Goal: Task Accomplishment & Management: Complete application form

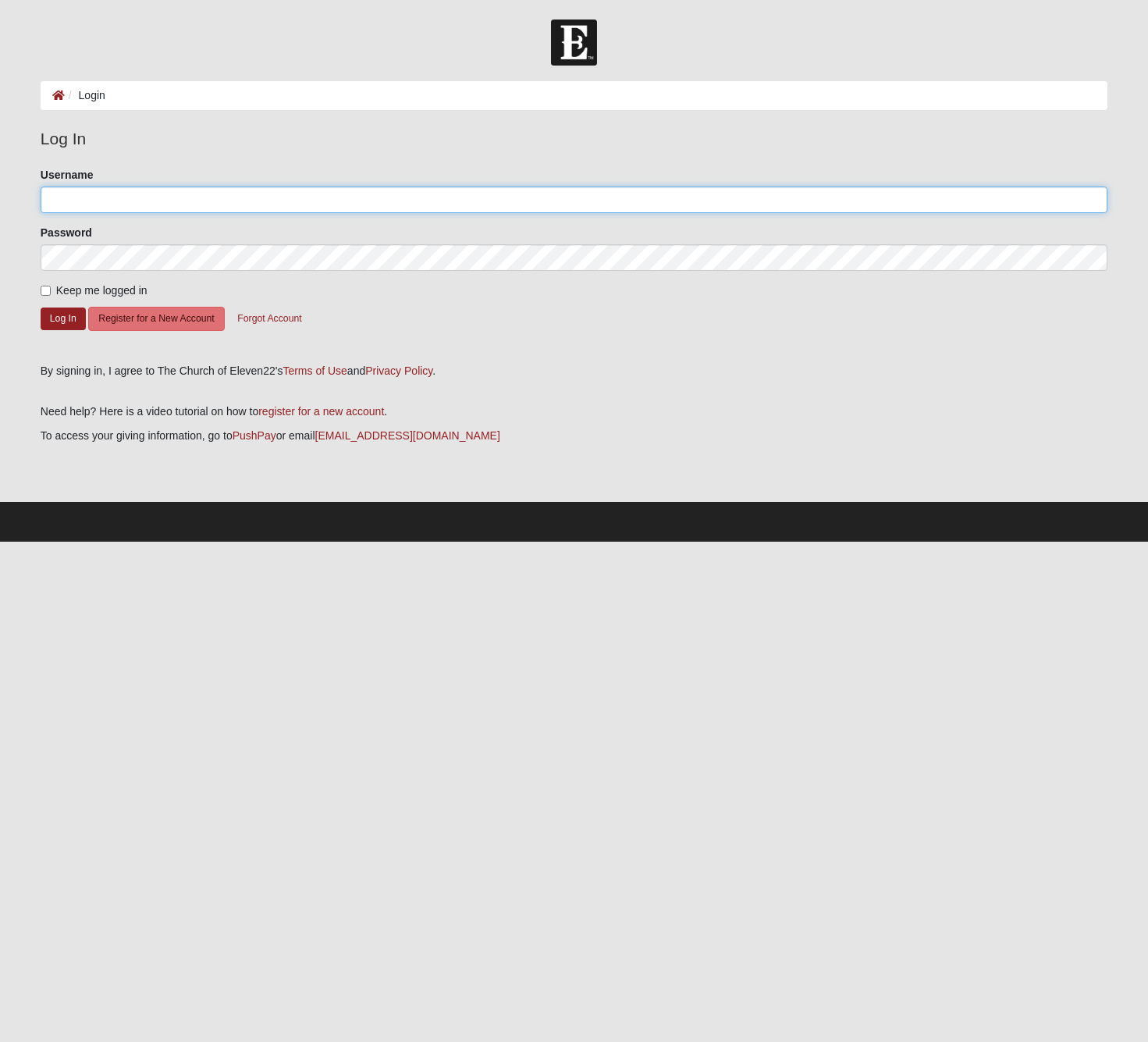
type input "[PERSON_NAME].[PERSON_NAME]"
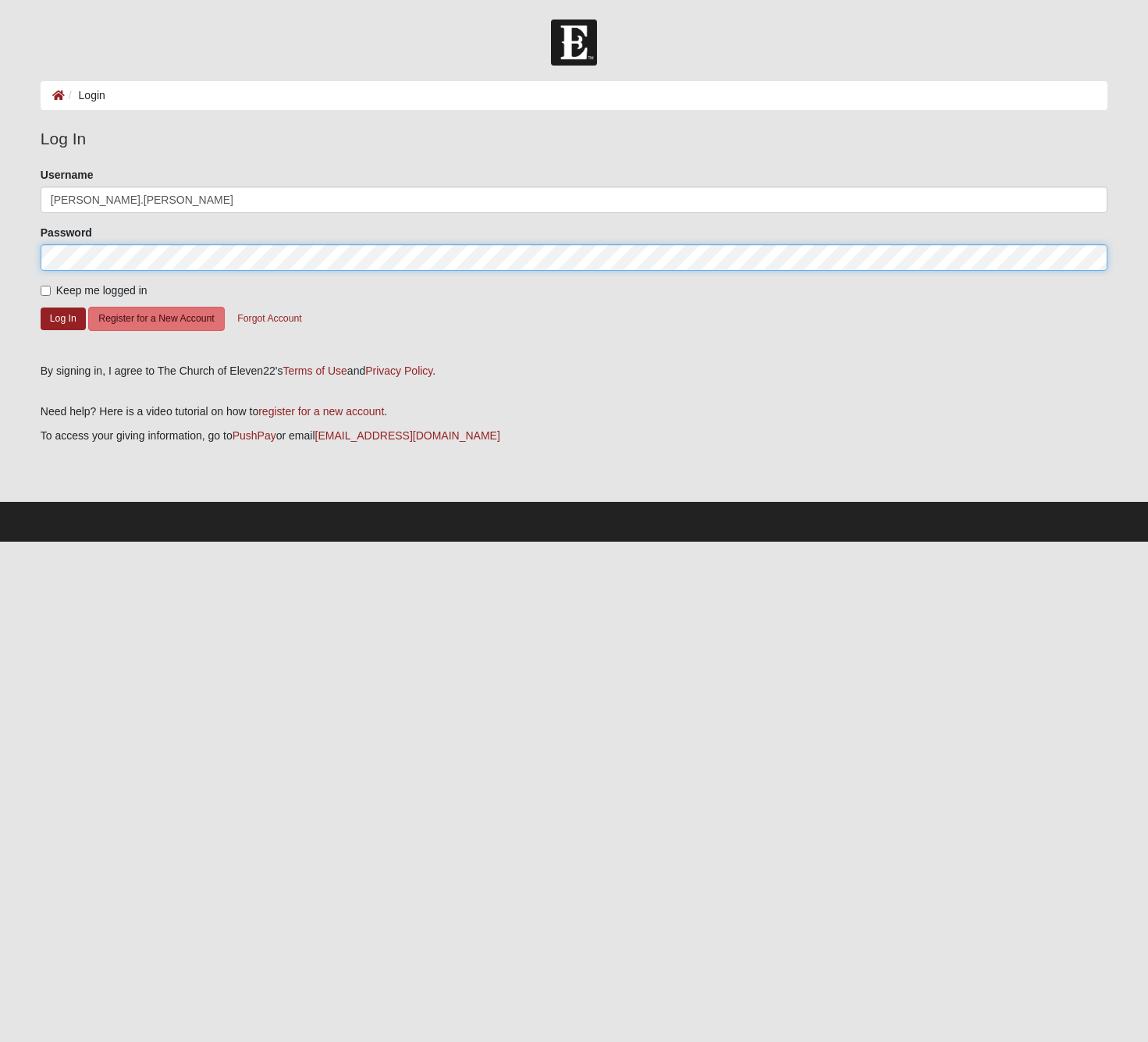
click at [63, 318] on button "Log In" at bounding box center [64, 319] width 46 height 23
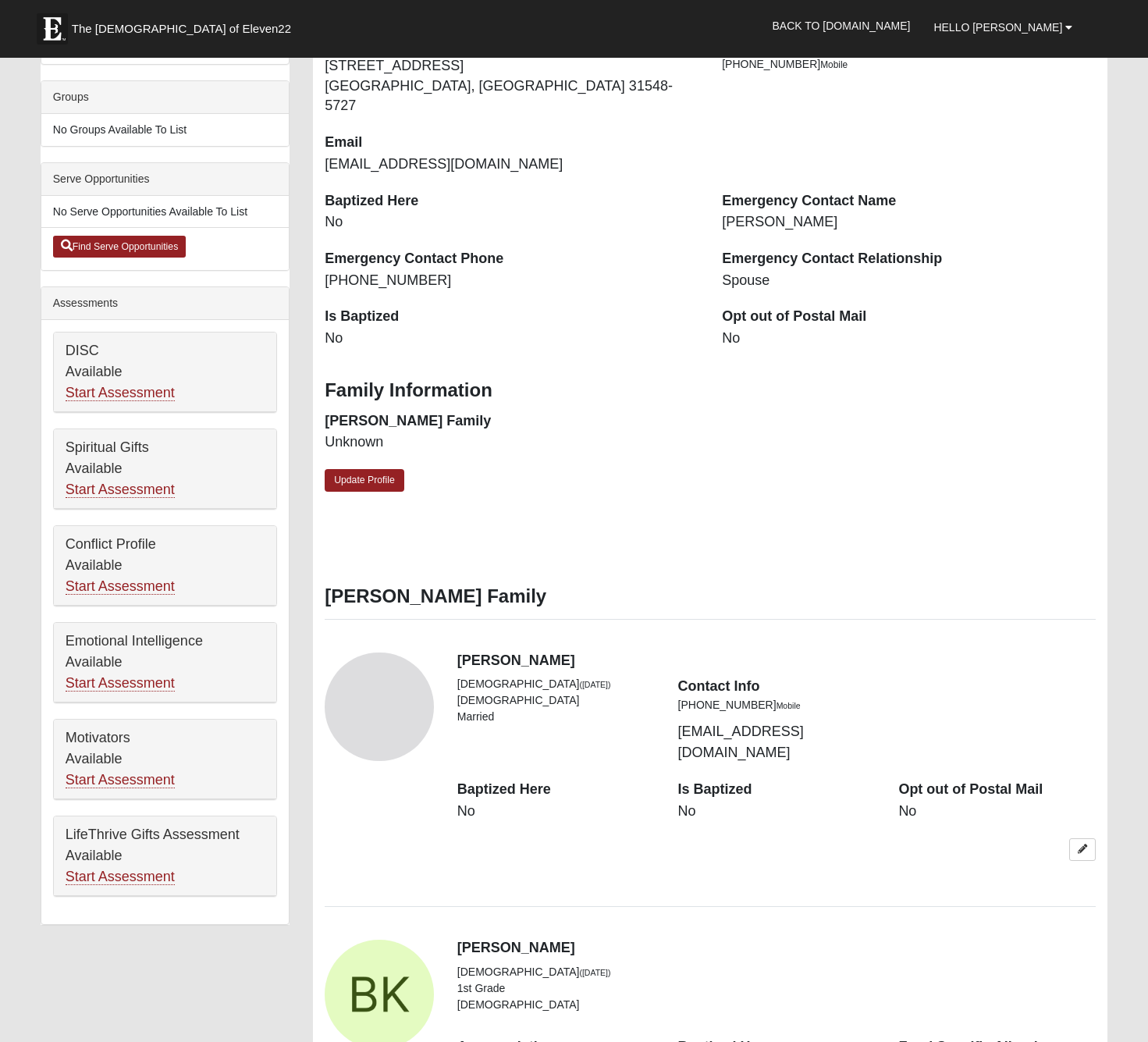
scroll to position [347, 0]
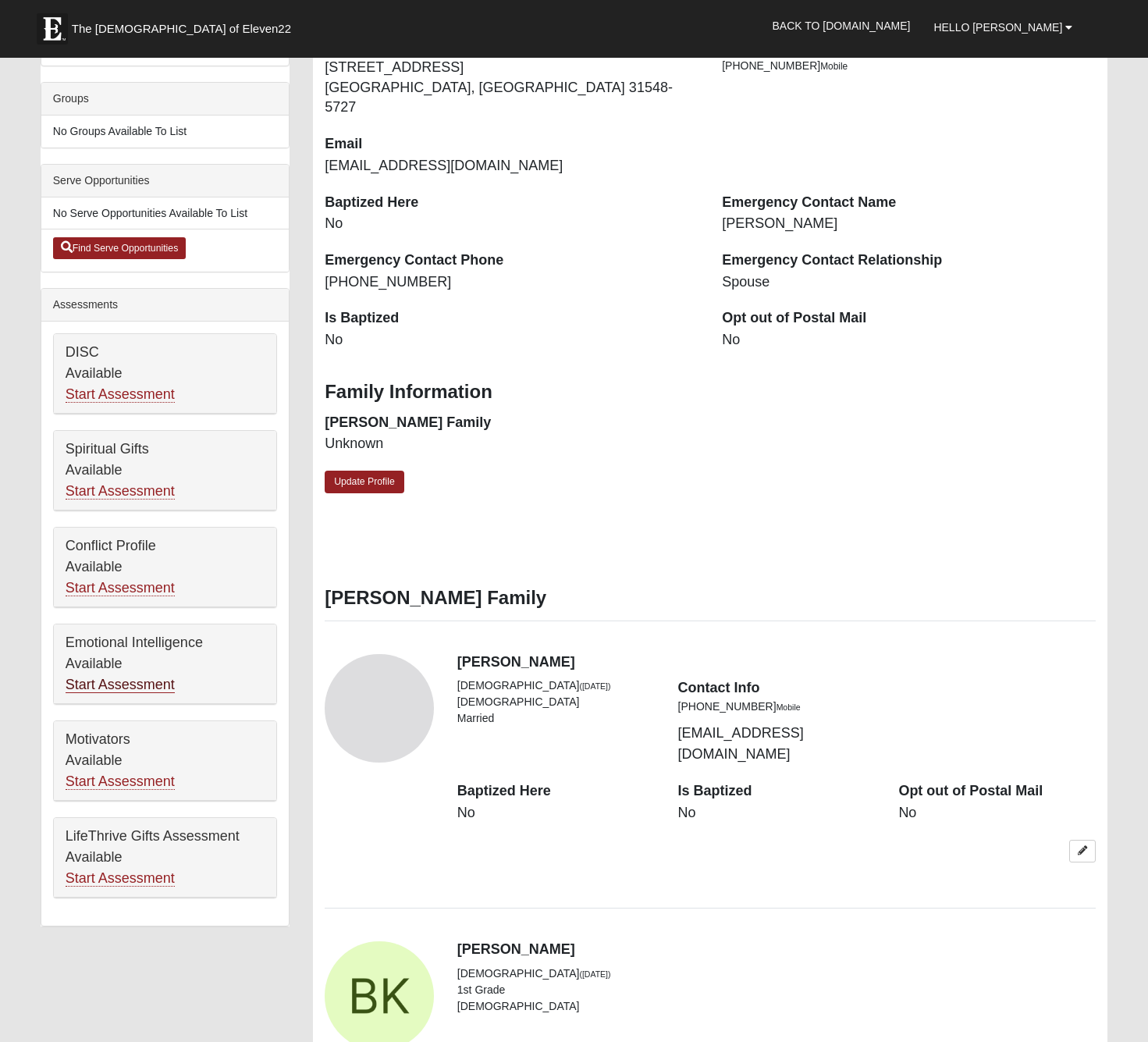
click at [137, 691] on link "Start Assessment" at bounding box center [120, 684] width 109 height 16
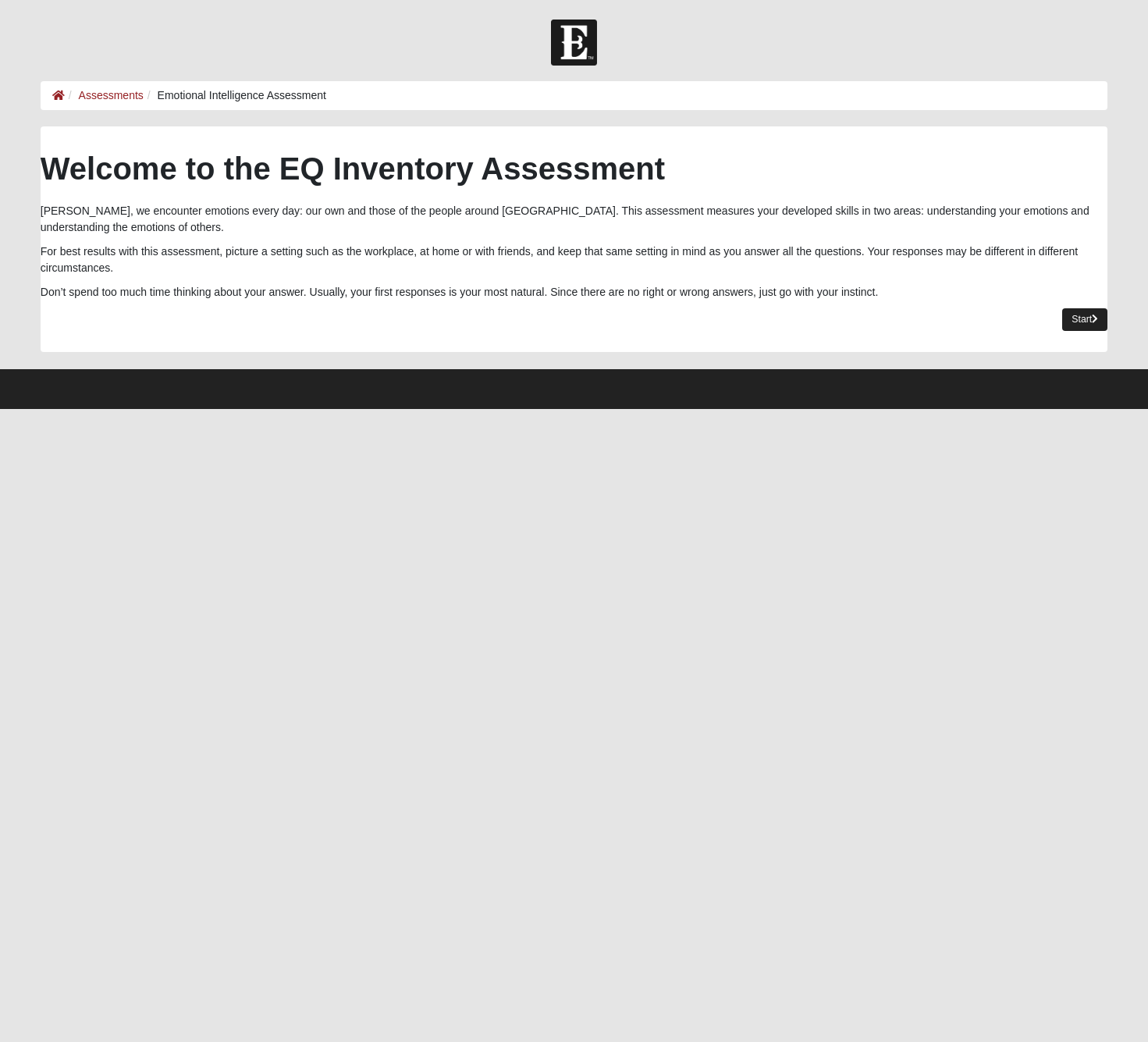
click at [1068, 309] on link "Start" at bounding box center [1085, 319] width 46 height 23
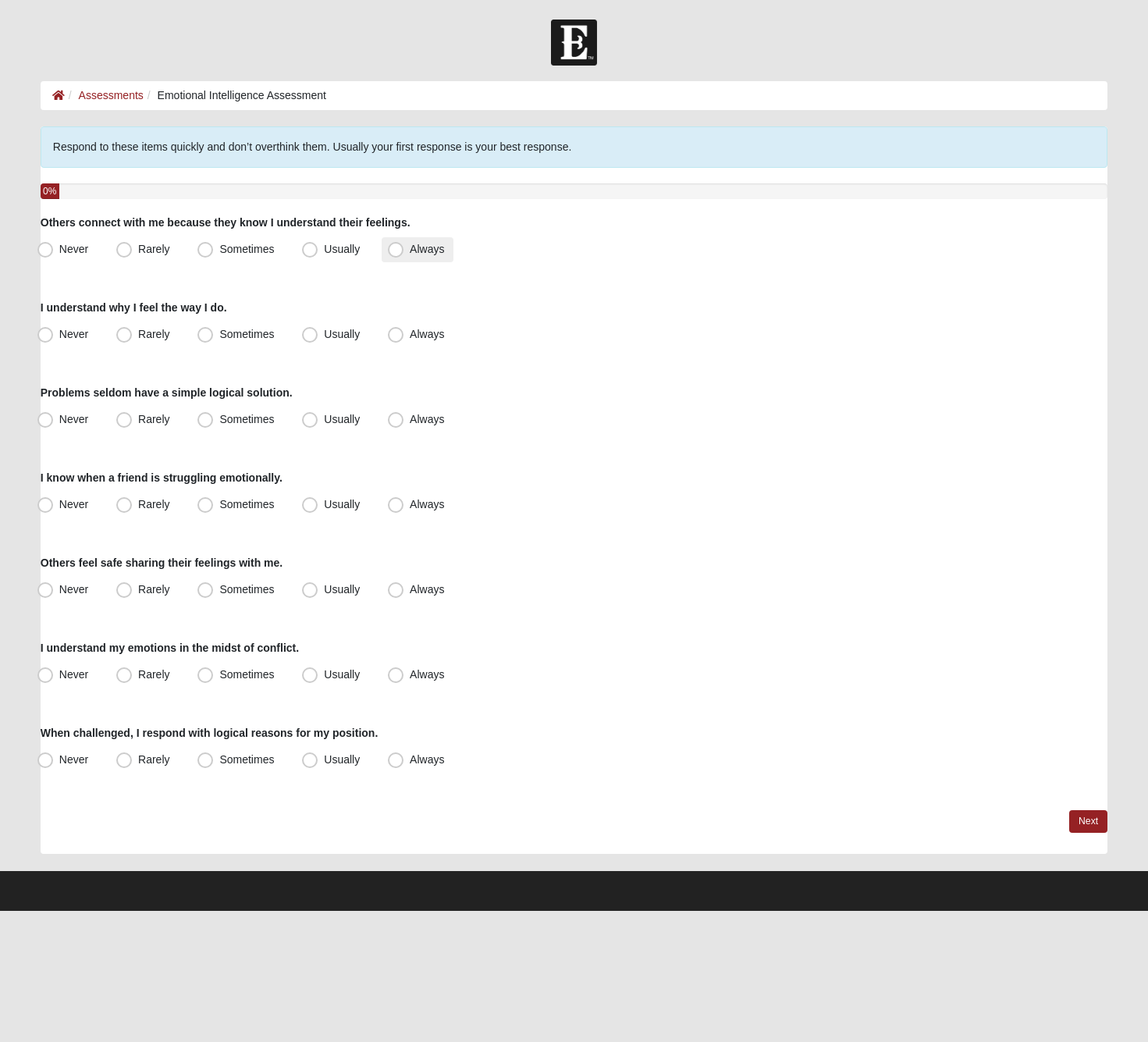
click at [410, 252] on span "Always" at bounding box center [427, 249] width 35 height 13
click at [397, 252] on input "Always" at bounding box center [399, 248] width 10 height 10
radio input "true"
click at [387, 331] on label "Always" at bounding box center [417, 334] width 72 height 25
click at [394, 331] on input "Always" at bounding box center [399, 334] width 10 height 10
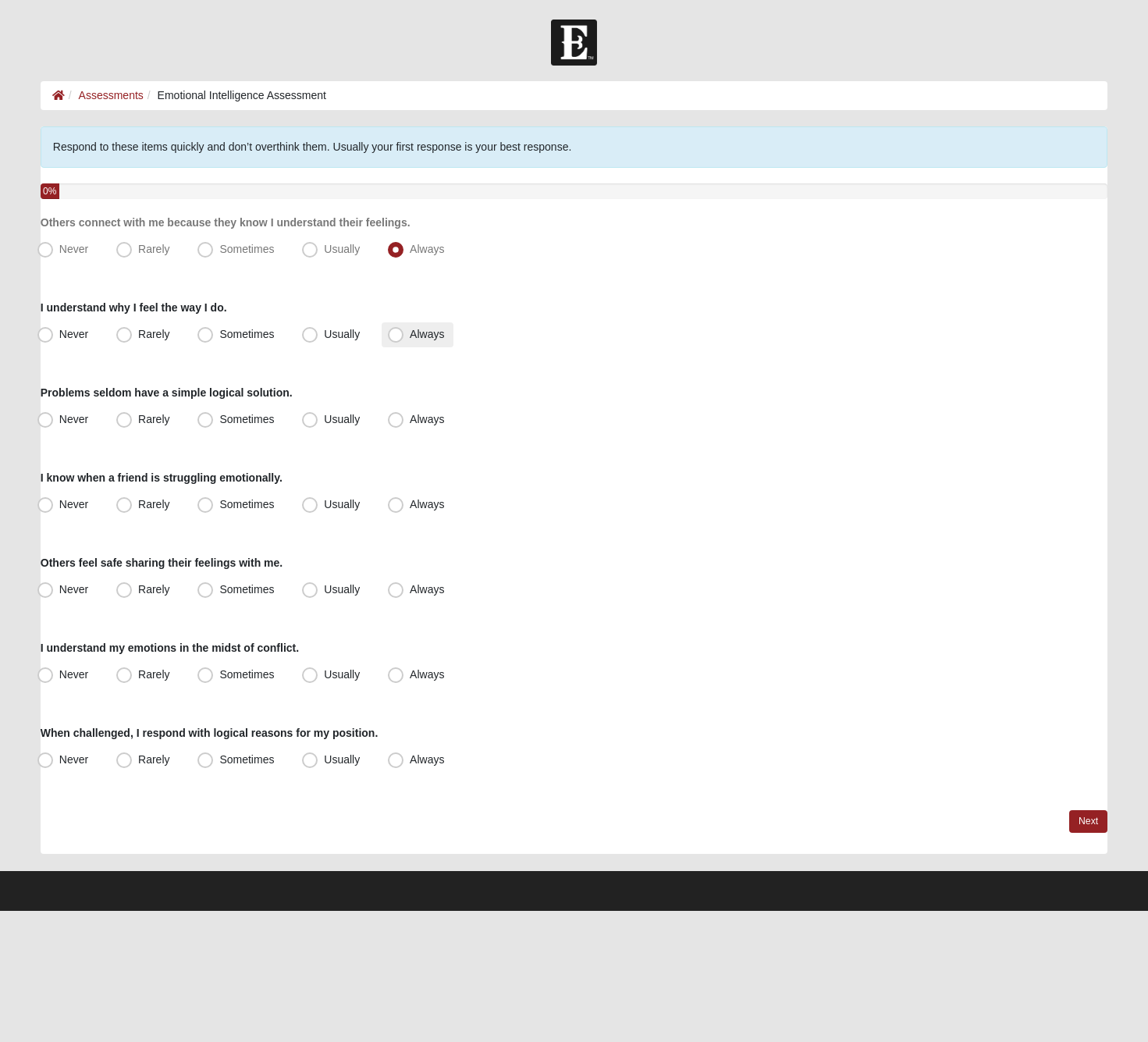
radio input "true"
click at [218, 425] on label "Sometimes" at bounding box center [237, 420] width 92 height 25
click at [214, 424] on input "Sometimes" at bounding box center [208, 419] width 10 height 10
radio input "true"
click at [418, 508] on span "Always" at bounding box center [427, 504] width 35 height 13
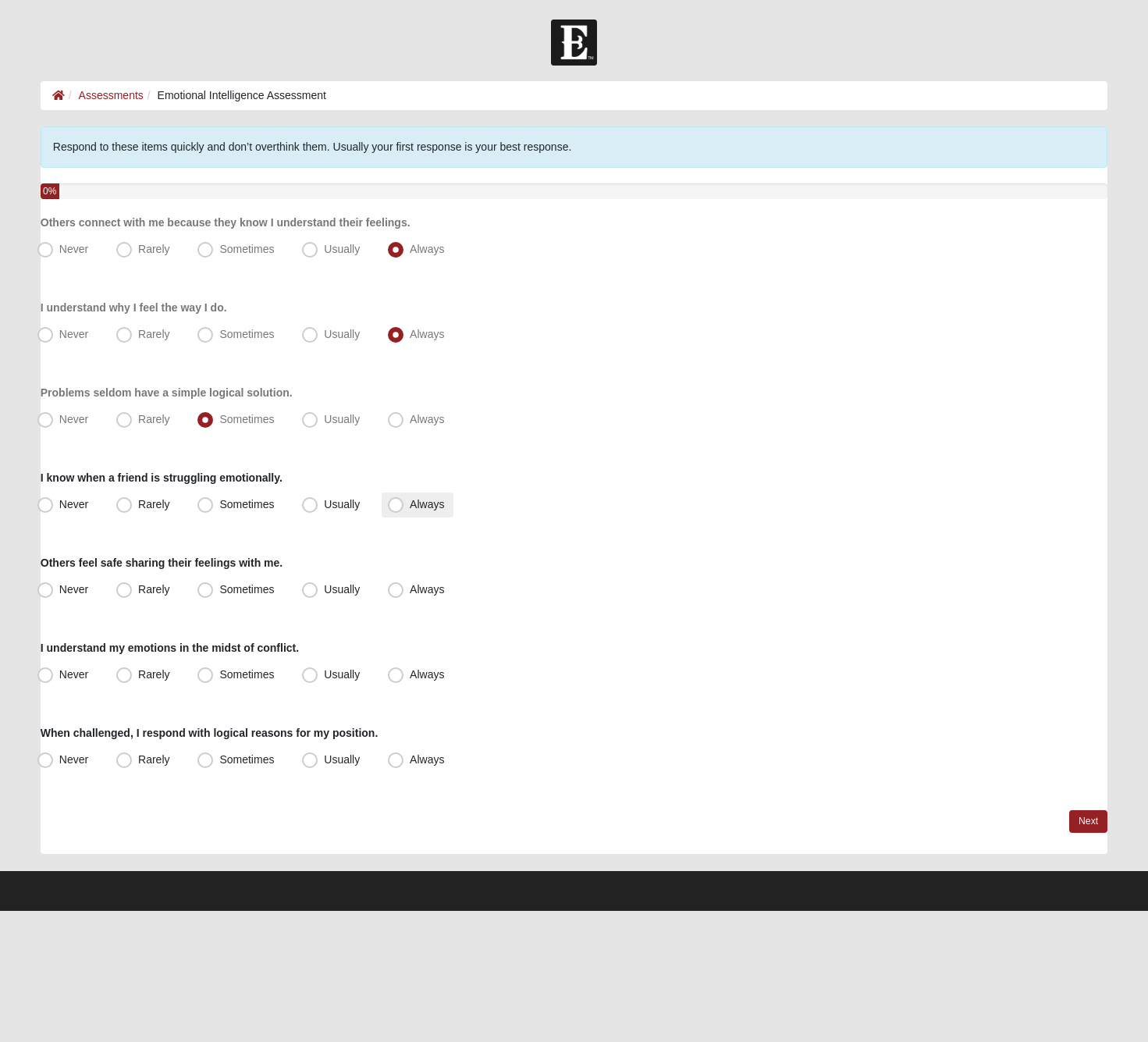
click at [404, 508] on input "Always" at bounding box center [399, 504] width 10 height 10
radio input "true"
drag, startPoint x: 436, startPoint y: 592, endPoint x: 436, endPoint y: 614, distance: 22.0
click at [436, 592] on span "Always" at bounding box center [427, 590] width 35 height 13
click at [404, 592] on input "Always" at bounding box center [399, 589] width 10 height 10
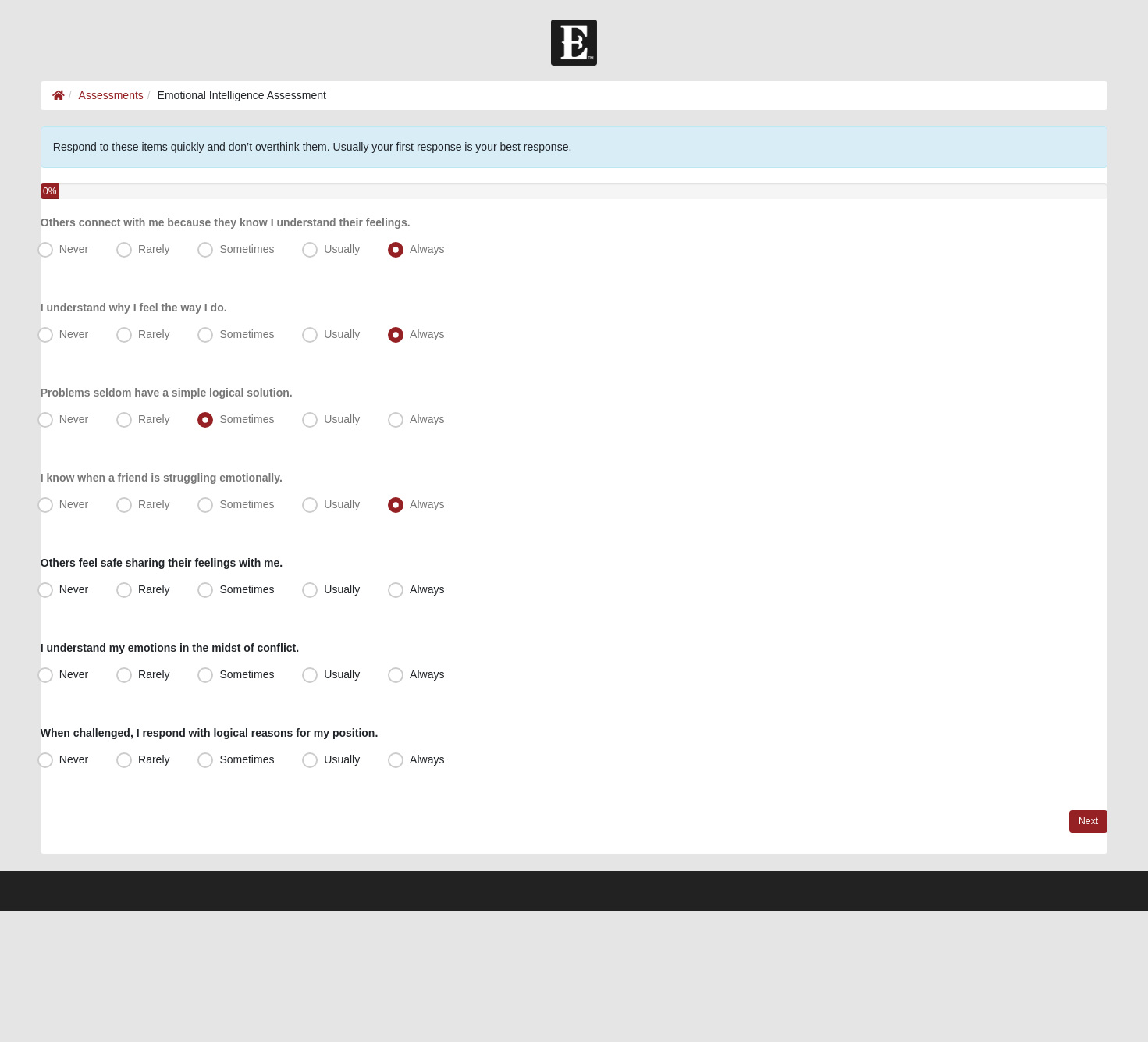
radio input "true"
click at [419, 682] on label "Always" at bounding box center [417, 674] width 72 height 25
click at [404, 680] on input "Always" at bounding box center [399, 674] width 10 height 10
radio input "true"
click at [423, 764] on span "Always" at bounding box center [427, 759] width 35 height 13
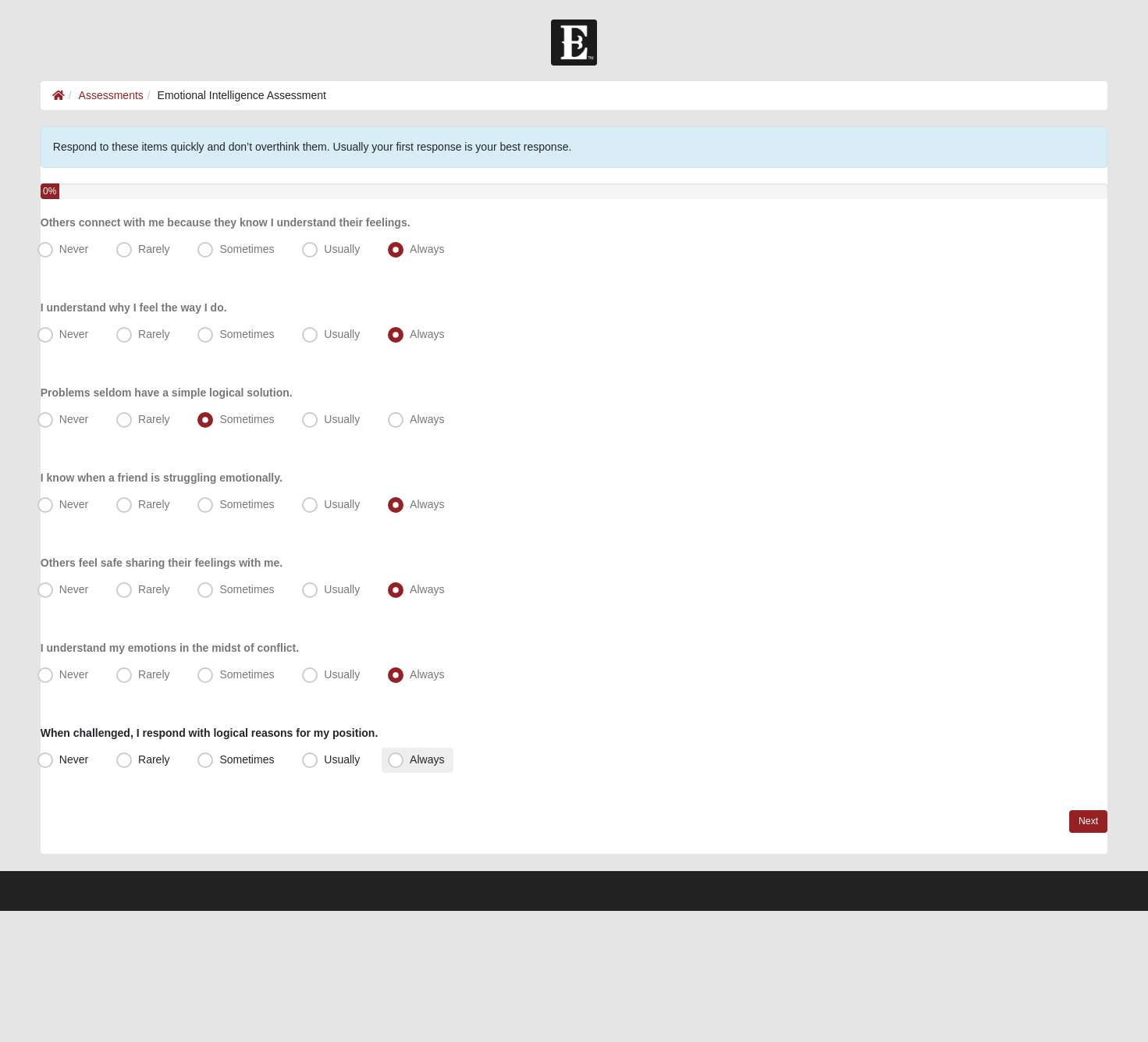
click at [404, 764] on input "Always" at bounding box center [399, 759] width 10 height 10
radio input "true"
click at [1099, 816] on link "Next" at bounding box center [1089, 821] width 38 height 23
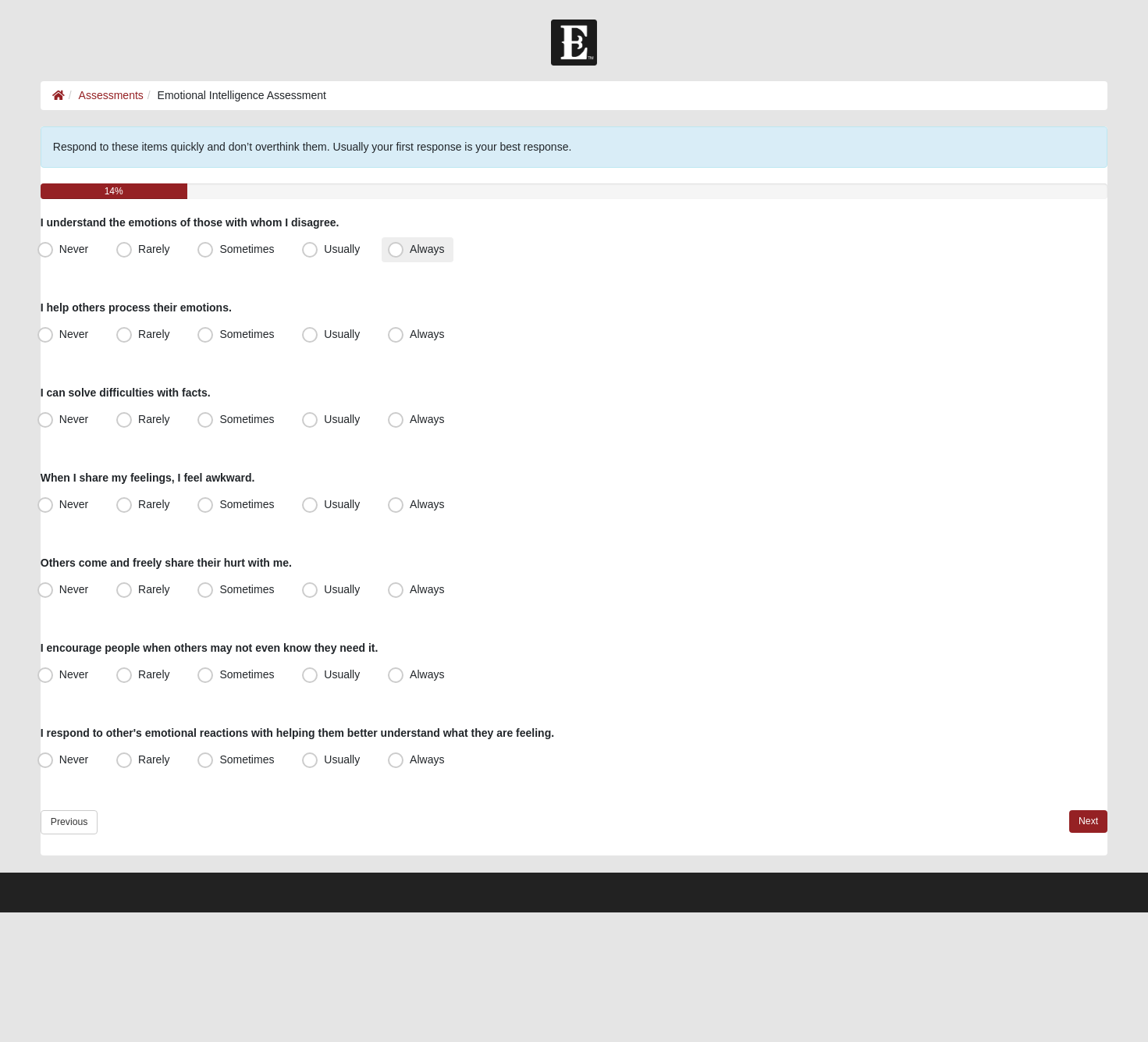
click at [410, 245] on span "Always" at bounding box center [427, 249] width 35 height 13
click at [402, 245] on input "Always" at bounding box center [399, 248] width 10 height 10
radio input "true"
click at [324, 250] on span "Usually" at bounding box center [341, 249] width 36 height 13
click at [315, 250] on input "Usually" at bounding box center [313, 248] width 10 height 10
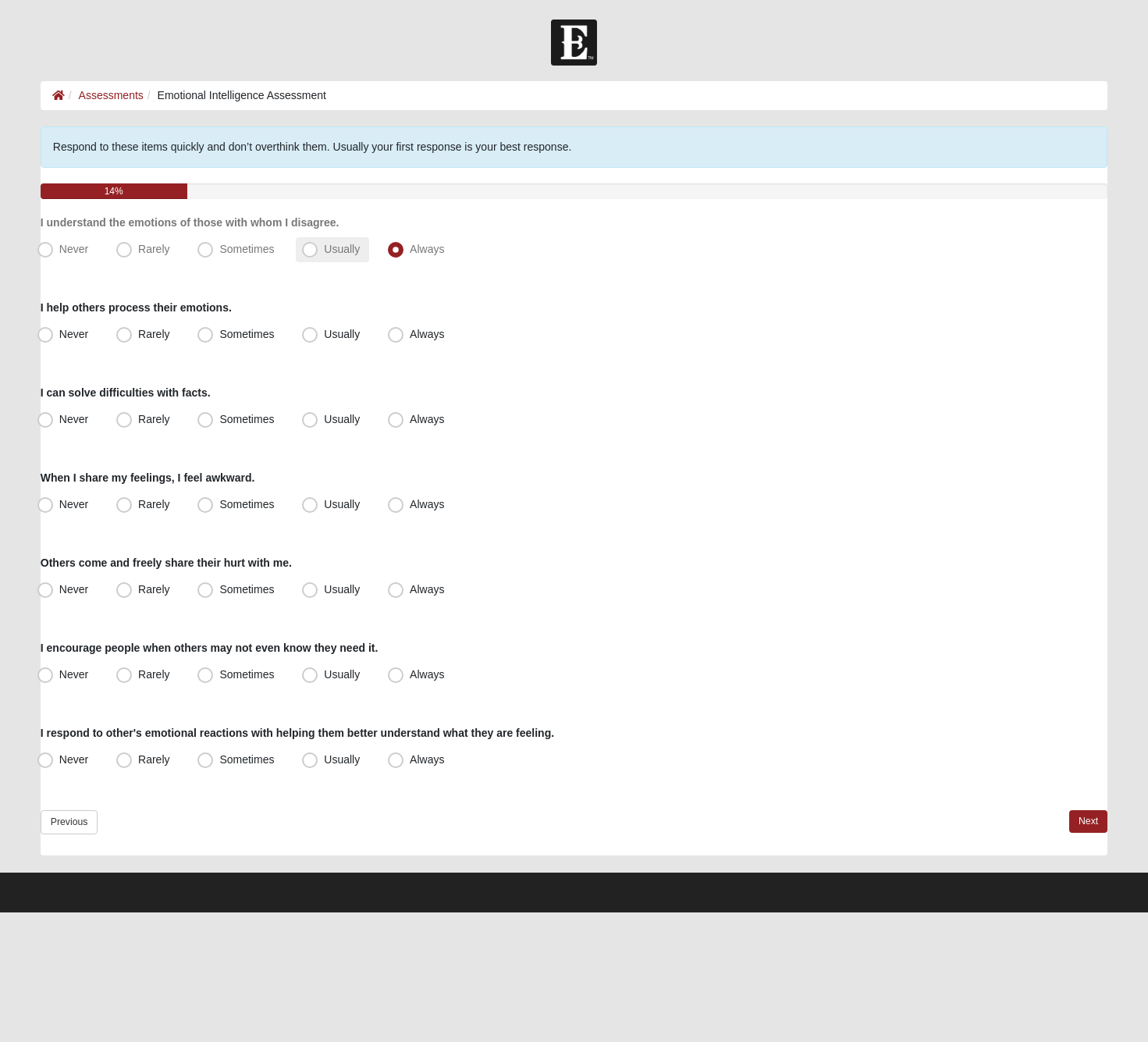
radio input "true"
drag, startPoint x: 400, startPoint y: 338, endPoint x: 379, endPoint y: 413, distance: 77.9
click at [410, 339] on span "Always" at bounding box center [427, 334] width 35 height 13
click at [400, 339] on input "Always" at bounding box center [399, 334] width 10 height 10
radio input "true"
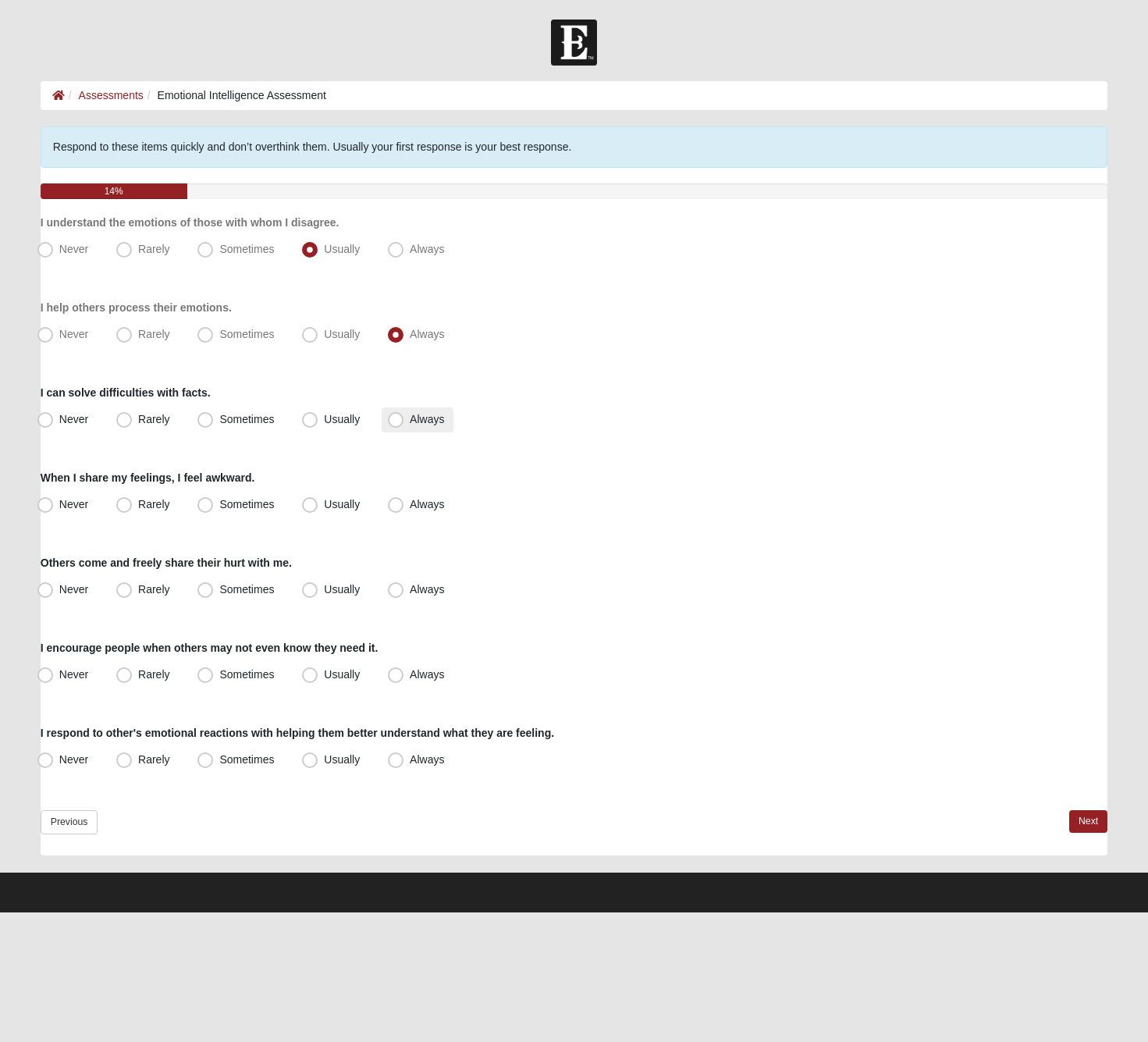
click at [417, 420] on span "Always" at bounding box center [427, 420] width 35 height 13
click at [404, 420] on input "Always" at bounding box center [399, 419] width 10 height 10
radio input "true"
click at [80, 505] on span "Never" at bounding box center [74, 504] width 29 height 13
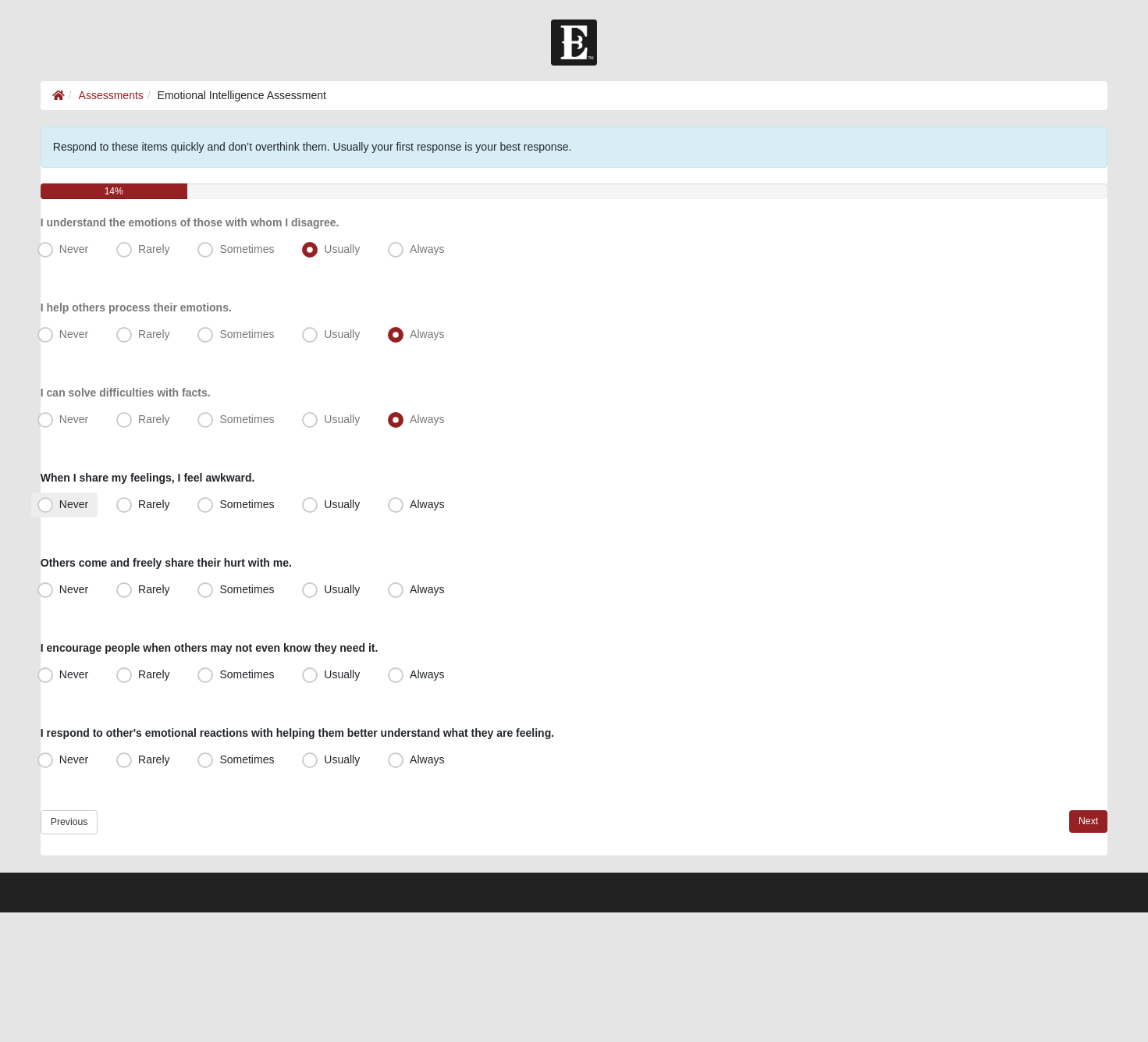
click at [54, 505] on input "Never" at bounding box center [48, 504] width 10 height 10
radio input "true"
click at [387, 586] on label "Always" at bounding box center [417, 590] width 72 height 25
click at [394, 586] on input "Always" at bounding box center [399, 589] width 10 height 10
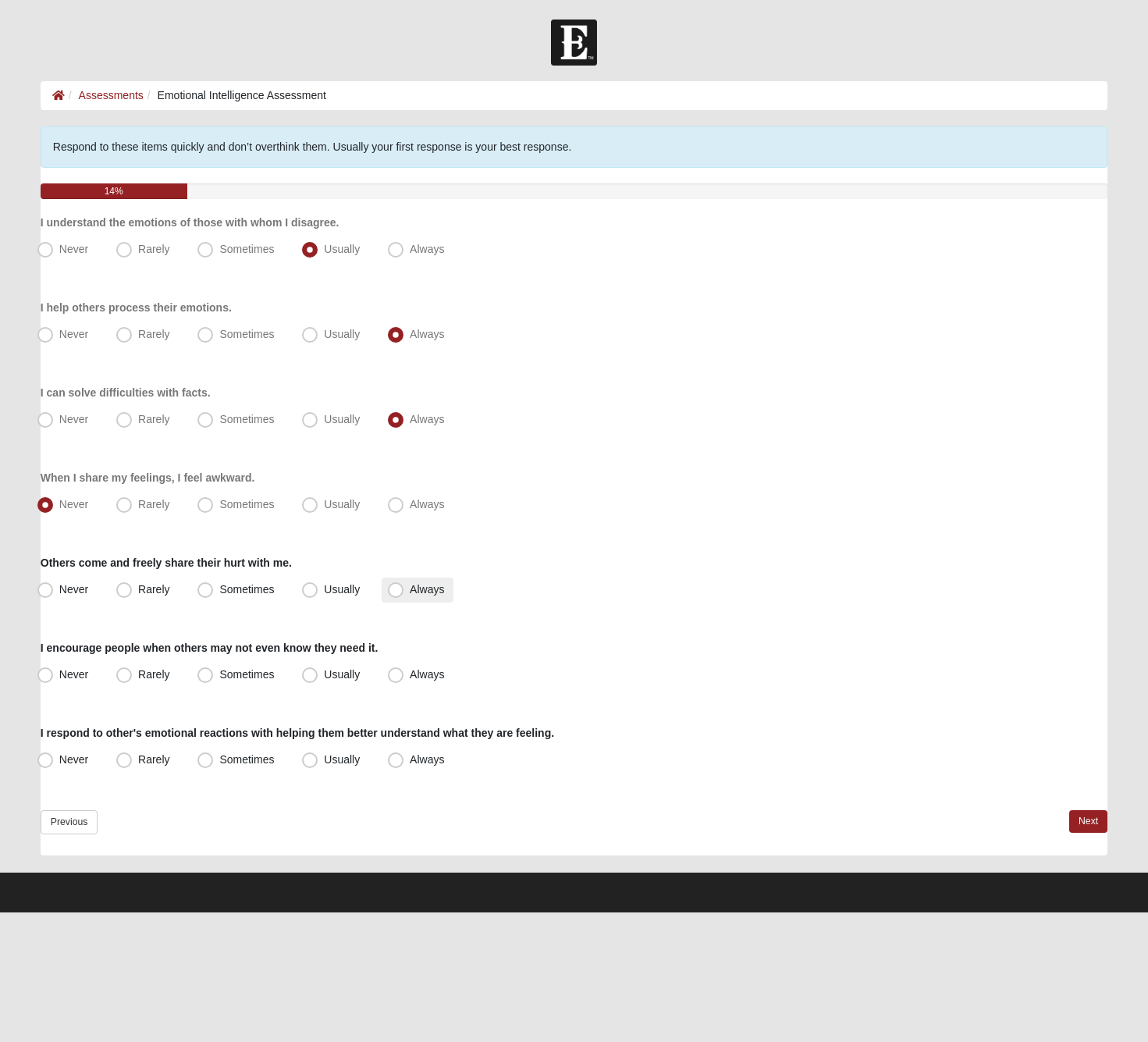
radio input "true"
click at [410, 681] on span "Always" at bounding box center [427, 674] width 35 height 13
click at [400, 680] on input "Always" at bounding box center [399, 674] width 10 height 10
radio input "true"
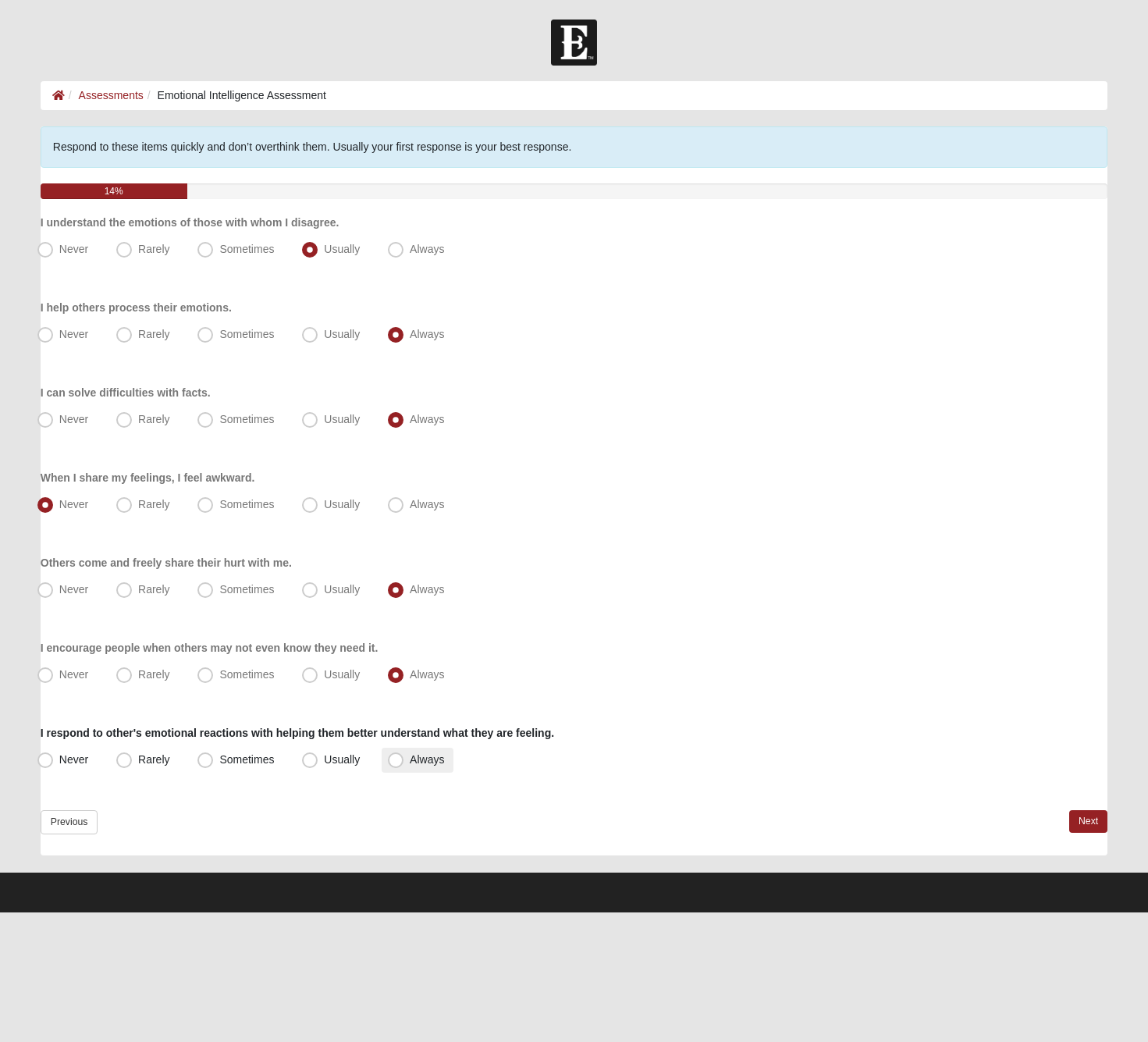
click at [430, 762] on span "Always" at bounding box center [427, 759] width 35 height 13
click at [404, 762] on input "Always" at bounding box center [399, 759] width 10 height 10
radio input "true"
click at [1091, 825] on link "Next" at bounding box center [1089, 821] width 38 height 23
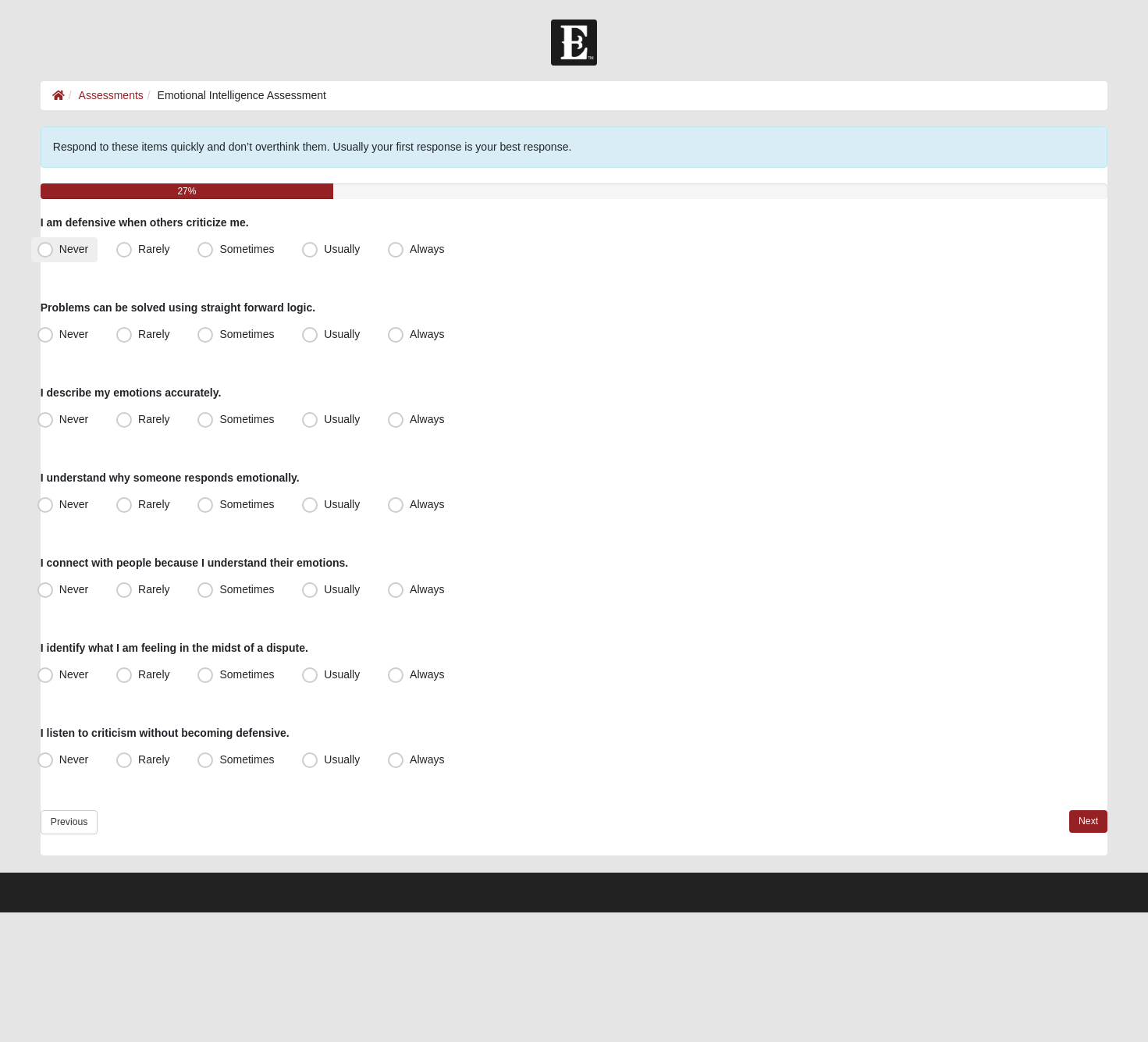
click at [59, 248] on span "Never" at bounding box center [74, 249] width 29 height 13
click at [50, 248] on input "Never" at bounding box center [48, 248] width 10 height 10
radio input "true"
click at [419, 336] on span "Always" at bounding box center [427, 334] width 35 height 13
click at [404, 336] on input "Always" at bounding box center [399, 334] width 10 height 10
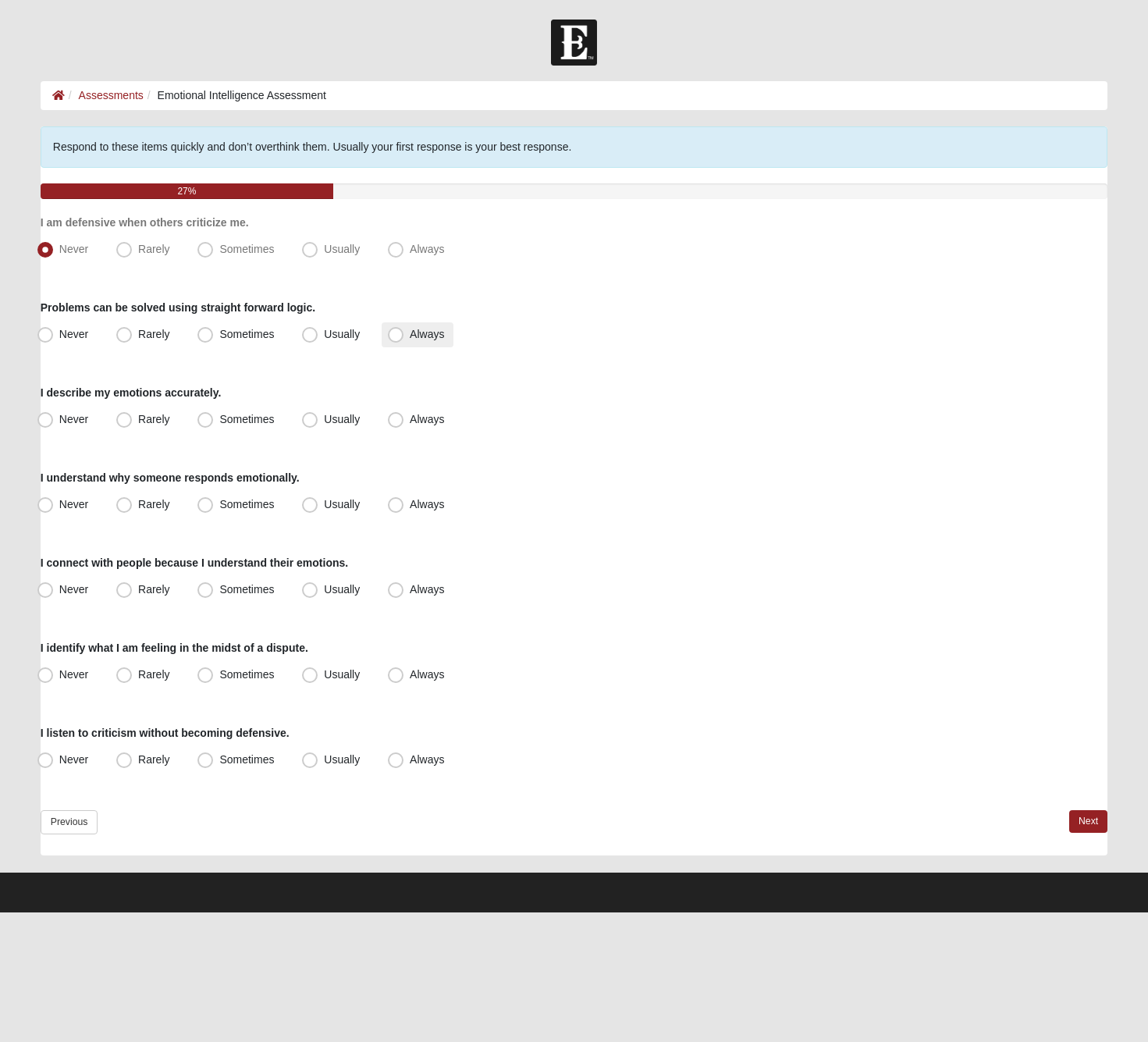
radio input "true"
click at [342, 333] on span "Usually" at bounding box center [341, 334] width 36 height 13
click at [319, 333] on input "Usually" at bounding box center [313, 334] width 10 height 10
radio input "true"
click at [410, 423] on span "Always" at bounding box center [427, 420] width 35 height 13
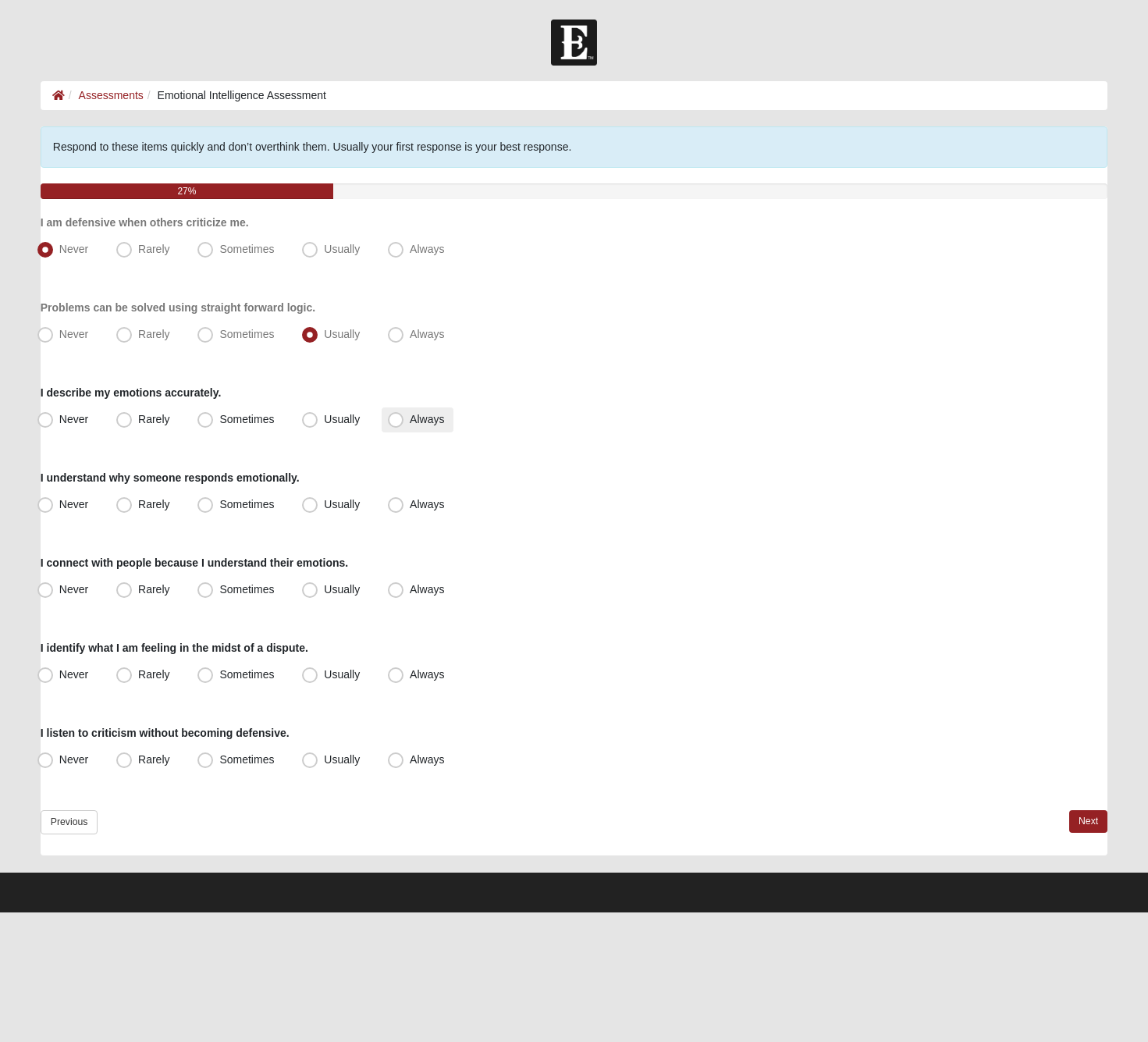
click at [397, 423] on input "Always" at bounding box center [399, 419] width 10 height 10
radio input "true"
click at [409, 510] on label "Always" at bounding box center [417, 504] width 72 height 25
click at [404, 510] on input "Always" at bounding box center [399, 504] width 10 height 10
radio input "true"
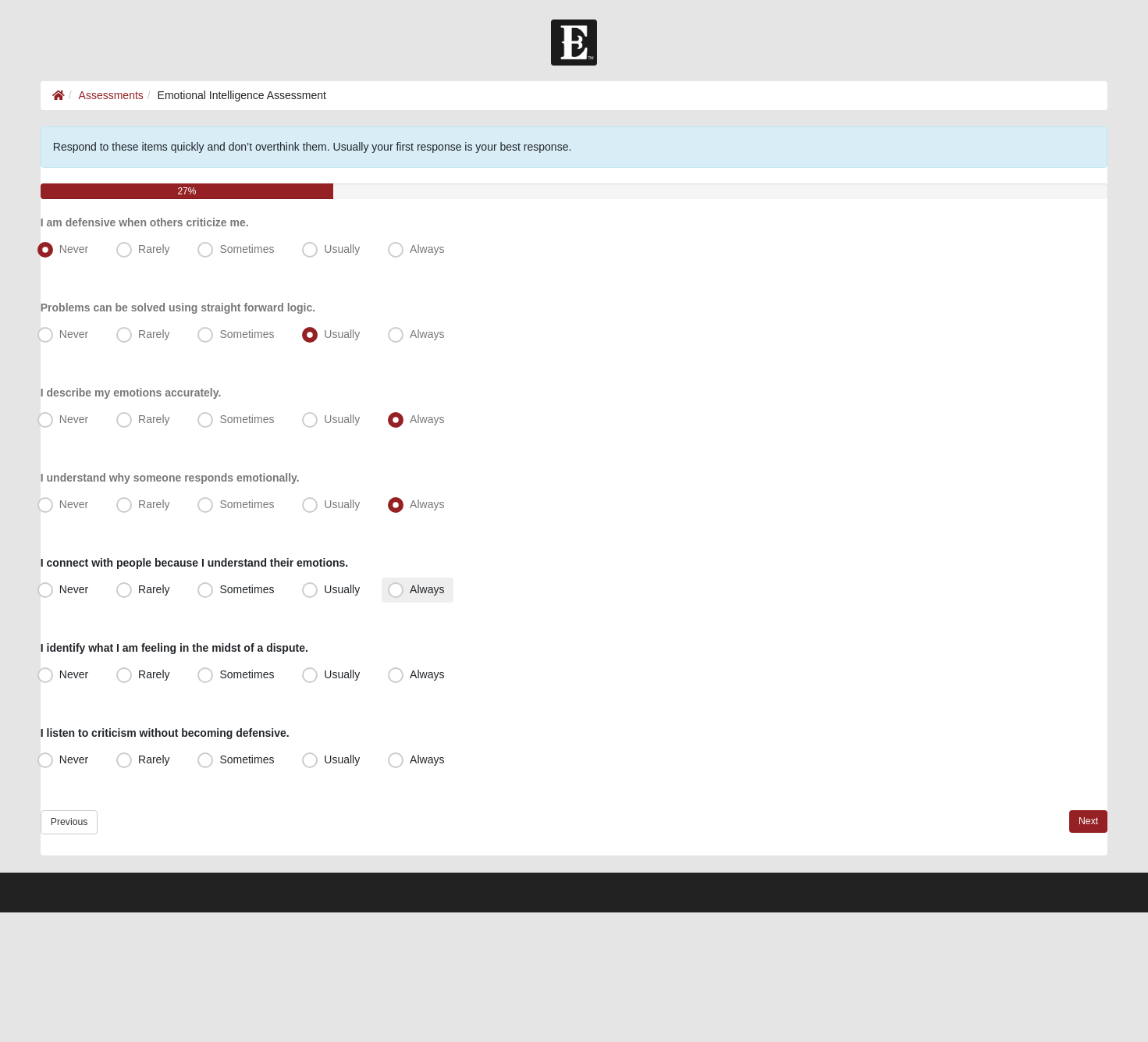
click at [410, 595] on span "Always" at bounding box center [427, 590] width 35 height 13
click at [401, 594] on input "Always" at bounding box center [399, 589] width 10 height 10
radio input "true"
click at [404, 676] on label "Always" at bounding box center [417, 674] width 72 height 25
click at [404, 676] on input "Always" at bounding box center [399, 674] width 10 height 10
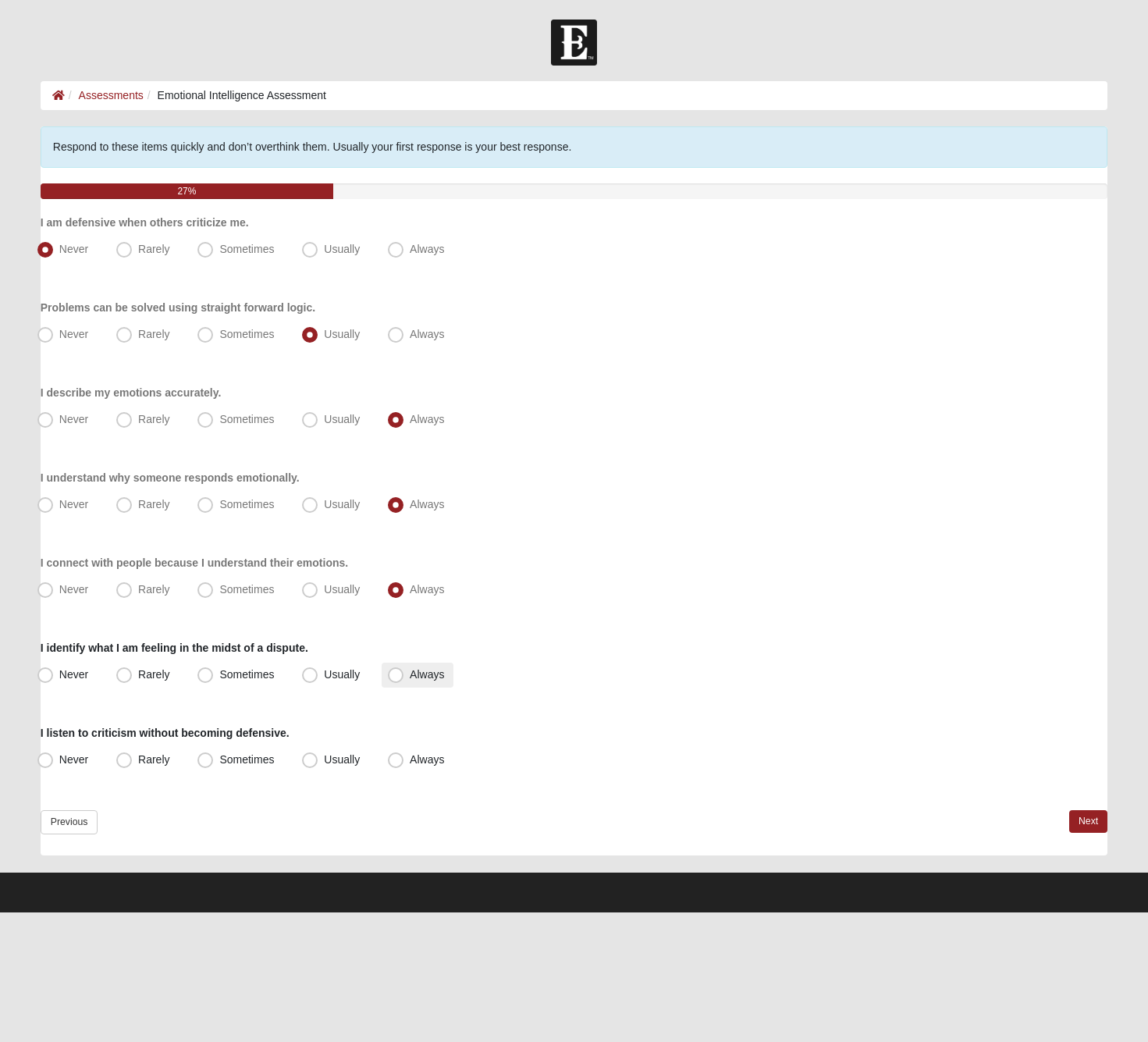
radio input "true"
click at [404, 760] on label "Always" at bounding box center [417, 759] width 72 height 25
click at [404, 760] on input "Always" at bounding box center [399, 759] width 10 height 10
radio input "true"
click at [1099, 830] on link "Next" at bounding box center [1089, 821] width 38 height 23
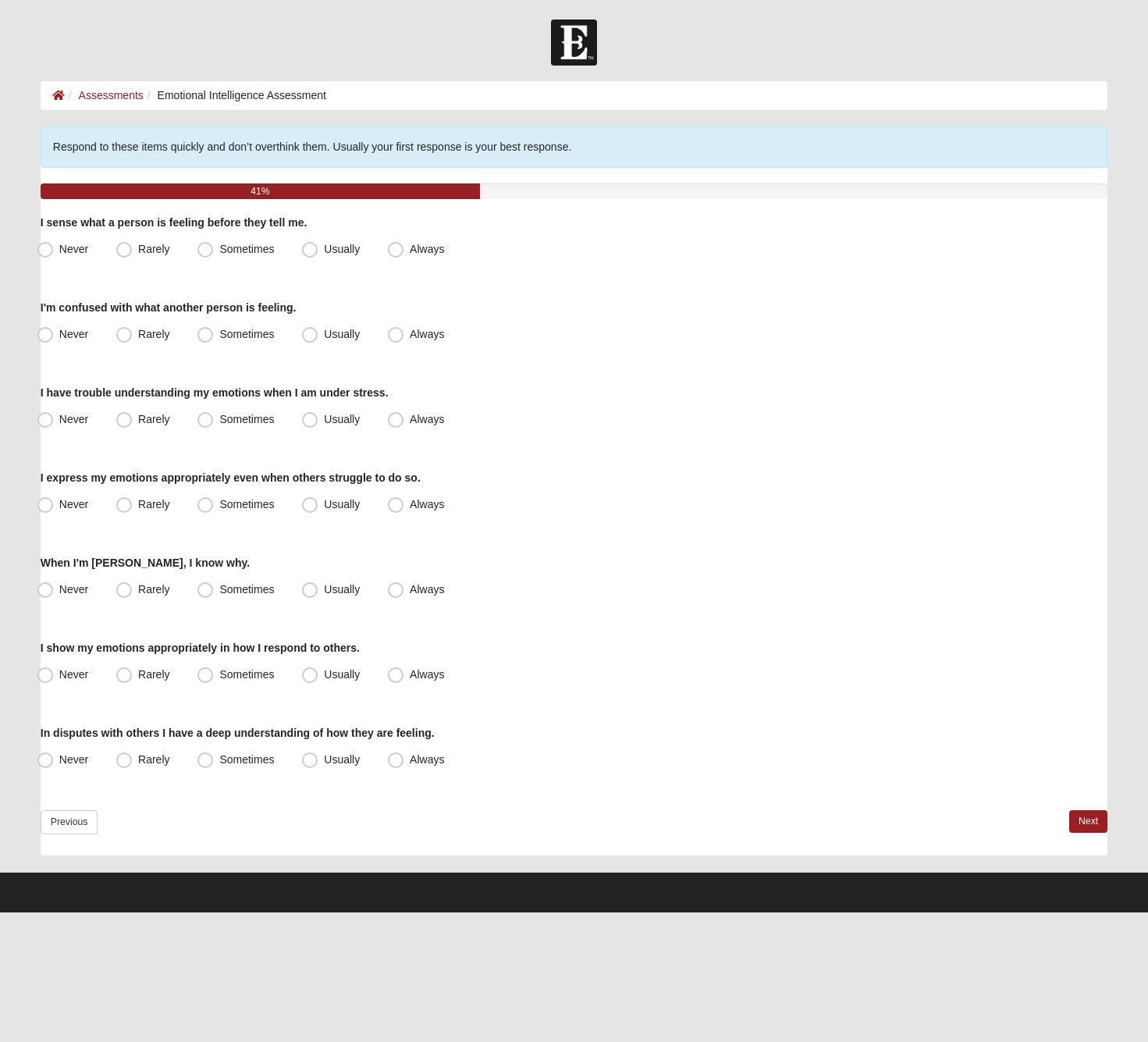
click at [411, 263] on div "Respond to these items quickly and don’t overthink them. Usually your first res…" at bounding box center [574, 491] width 1067 height 729
click at [409, 260] on label "Always" at bounding box center [417, 249] width 72 height 25
click at [404, 255] on input "Always" at bounding box center [399, 248] width 10 height 10
radio input "true"
click at [77, 343] on label "Never" at bounding box center [64, 334] width 66 height 25
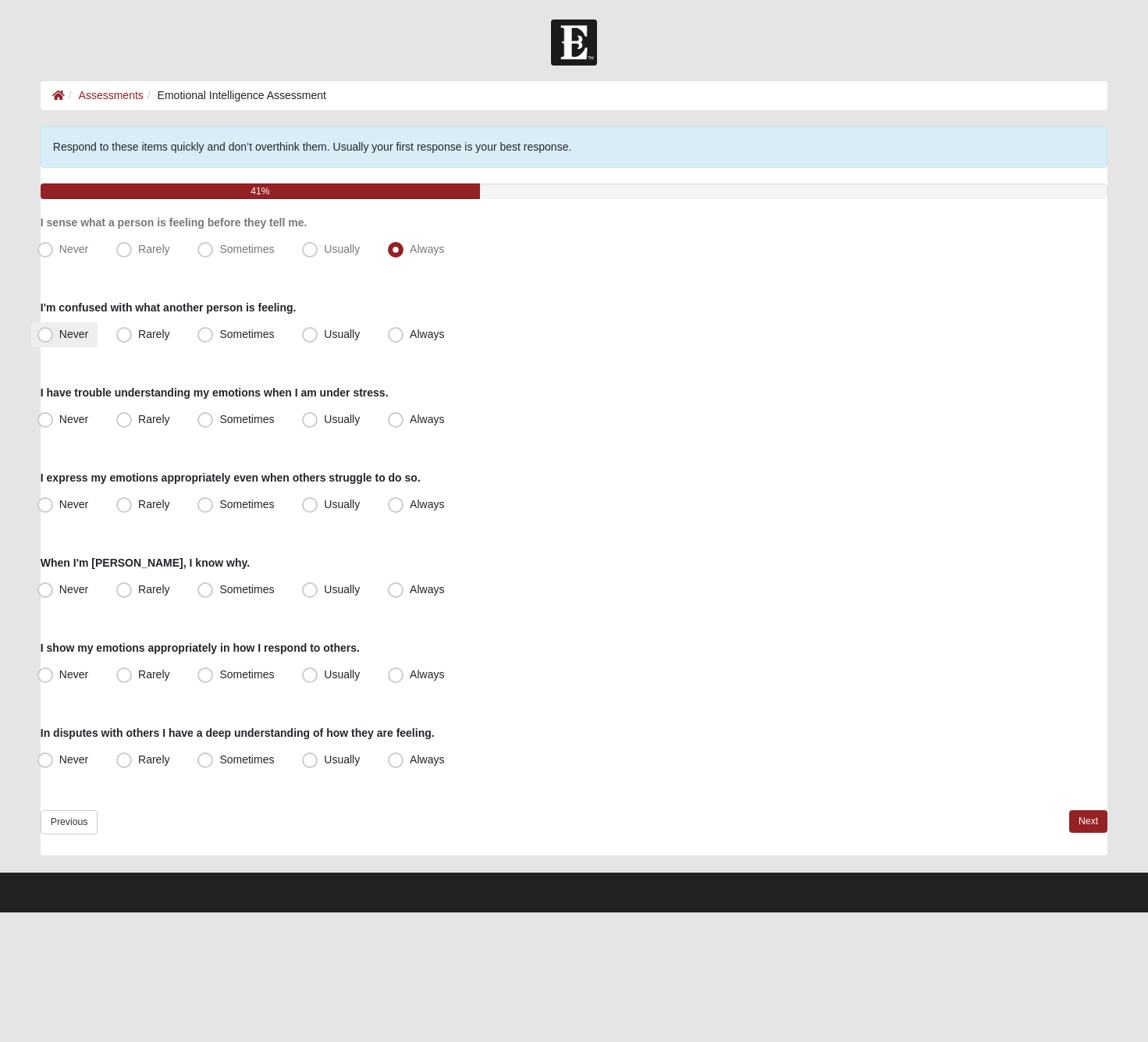
click at [54, 339] on input "Never" at bounding box center [48, 334] width 10 height 10
radio input "true"
click at [81, 419] on span "Never" at bounding box center [74, 420] width 29 height 13
click at [54, 419] on input "Never" at bounding box center [48, 419] width 10 height 10
radio input "true"
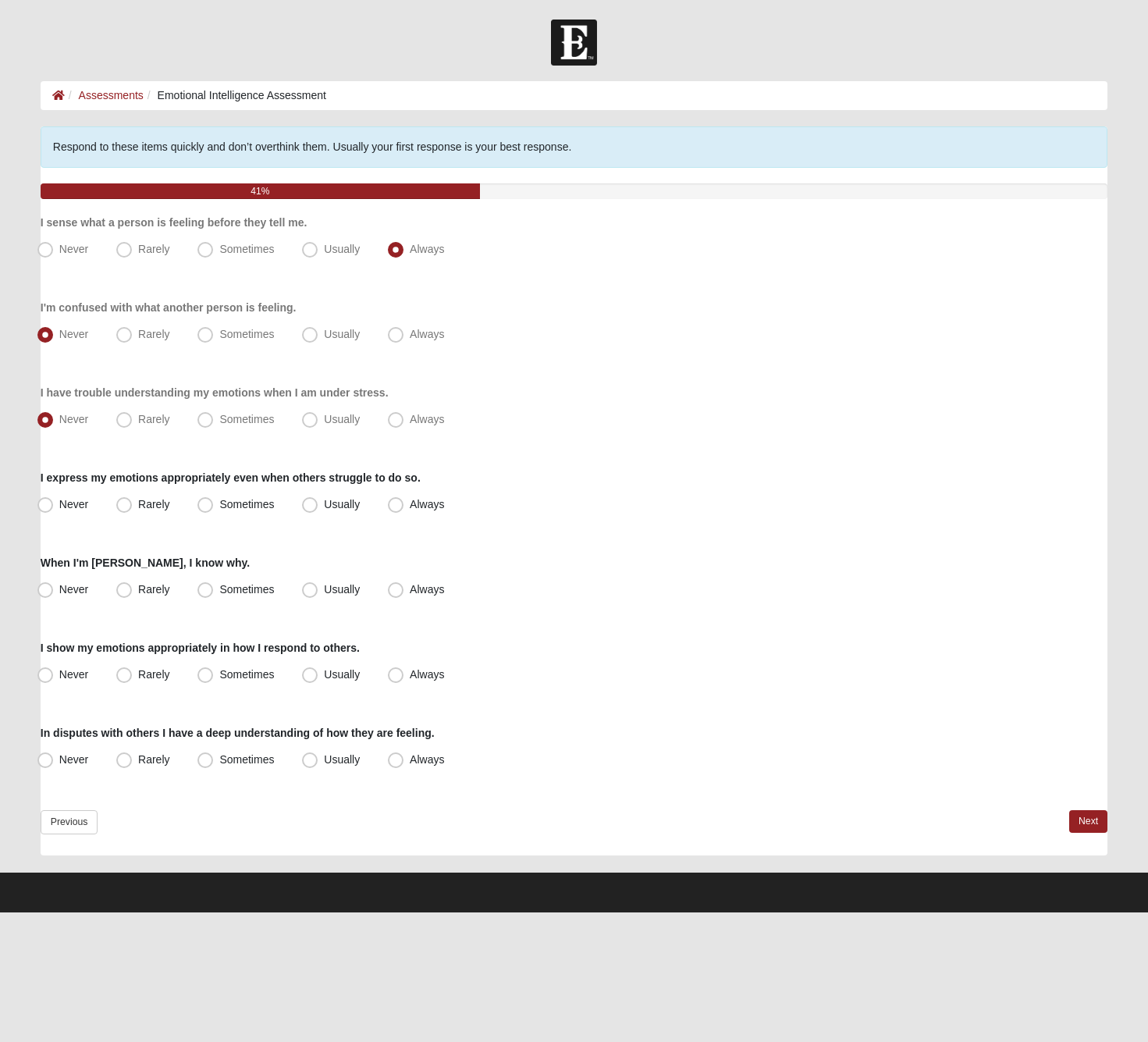
click at [375, 507] on div "Never Rarely Sometimes Usually Always" at bounding box center [574, 504] width 1067 height 25
click at [358, 508] on span "Usually" at bounding box center [341, 504] width 36 height 13
click at [319, 508] on input "Usually" at bounding box center [313, 504] width 10 height 10
radio input "true"
click at [441, 596] on label "Always" at bounding box center [417, 590] width 72 height 25
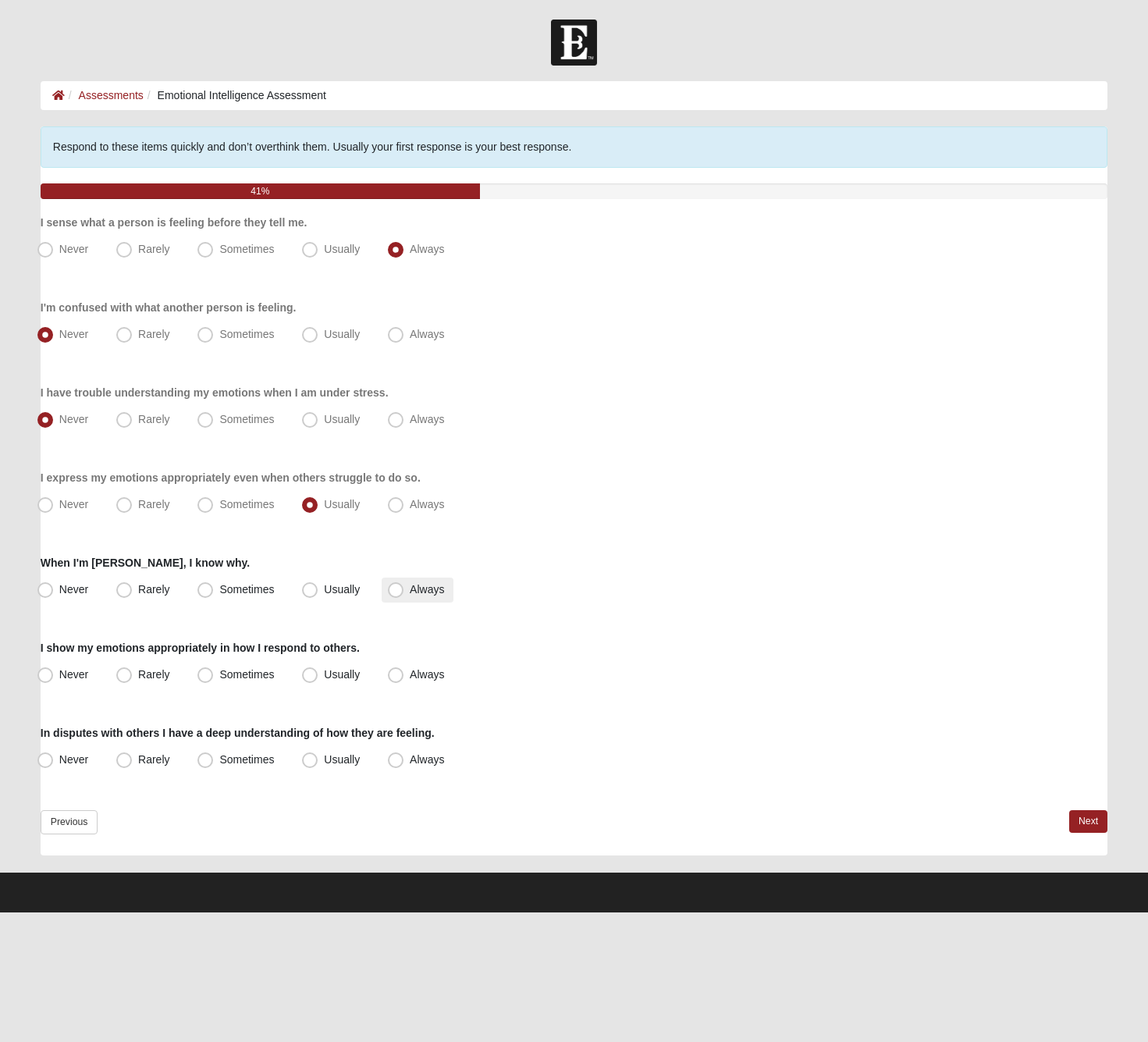
click at [404, 594] on input "Always" at bounding box center [399, 589] width 10 height 10
radio input "true"
click at [404, 677] on label "Always" at bounding box center [417, 674] width 72 height 25
click at [404, 677] on input "Always" at bounding box center [399, 674] width 10 height 10
radio input "true"
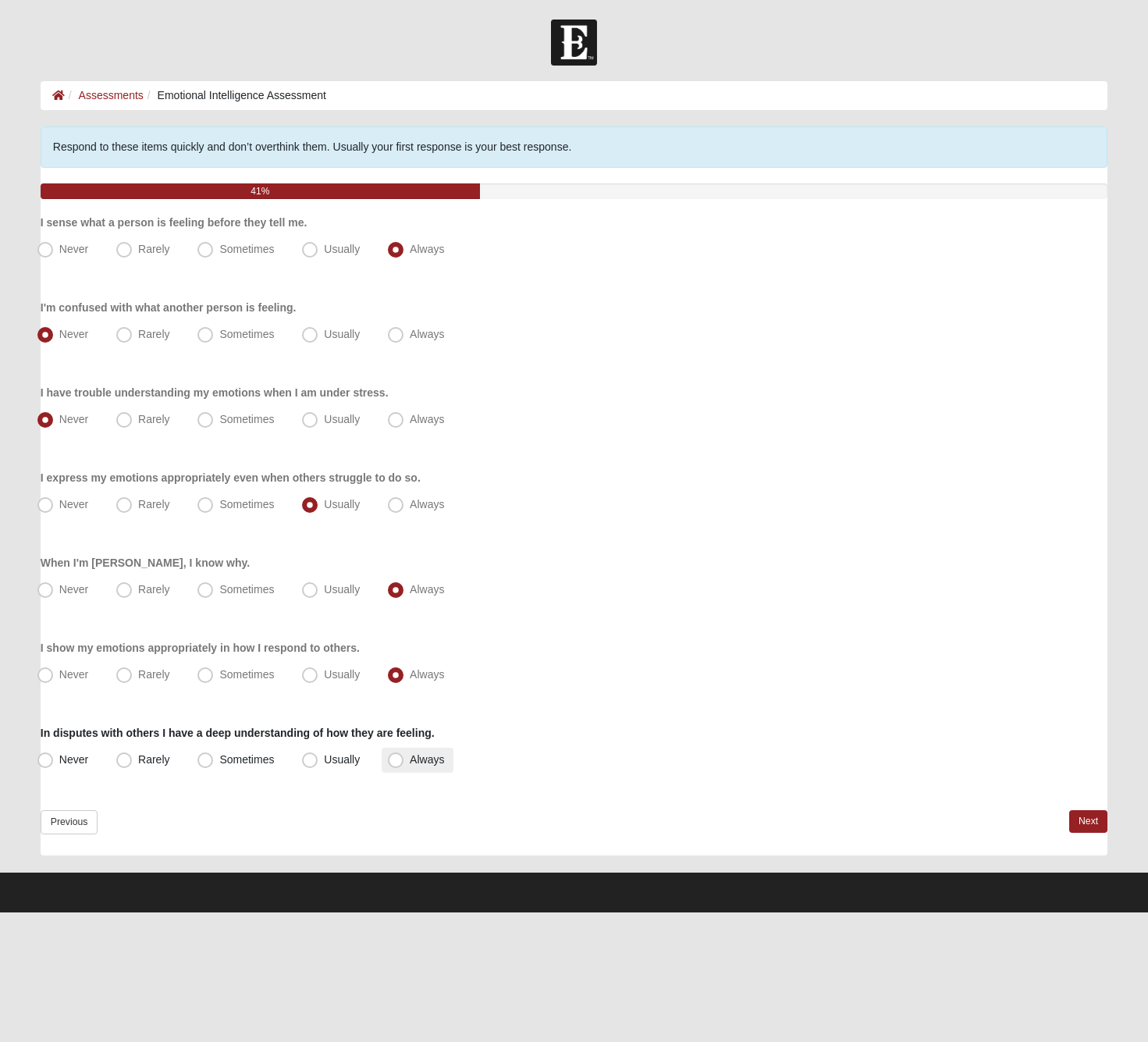
click at [408, 758] on label "Always" at bounding box center [417, 759] width 72 height 25
click at [404, 758] on input "Always" at bounding box center [399, 759] width 10 height 10
radio input "true"
click at [1078, 813] on link "Next" at bounding box center [1089, 821] width 38 height 23
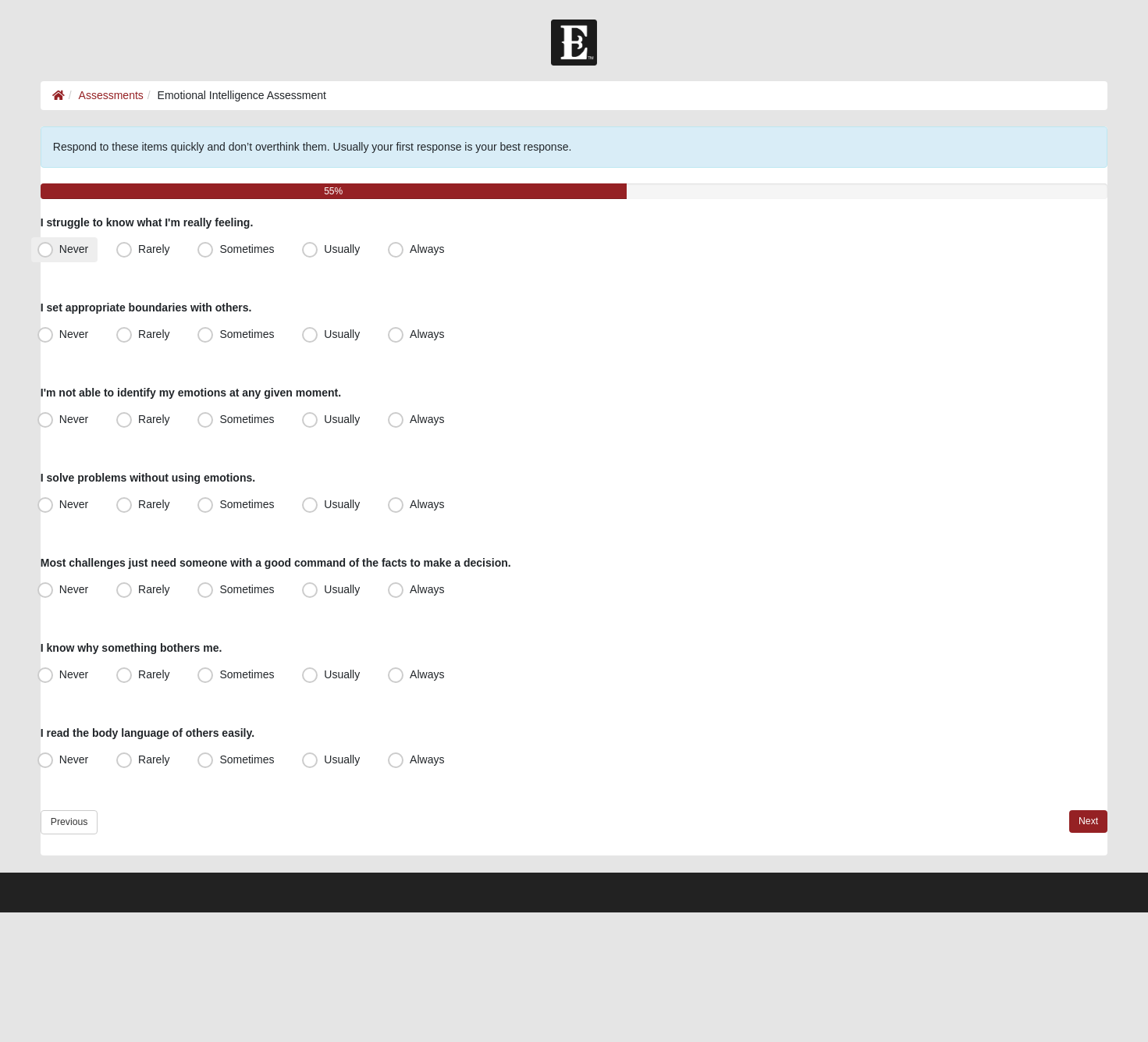
click at [93, 257] on label "Never" at bounding box center [64, 249] width 66 height 25
click at [54, 255] on input "Never" at bounding box center [48, 248] width 10 height 10
radio input "true"
click at [408, 333] on label "Always" at bounding box center [417, 334] width 72 height 25
click at [404, 333] on input "Always" at bounding box center [399, 334] width 10 height 10
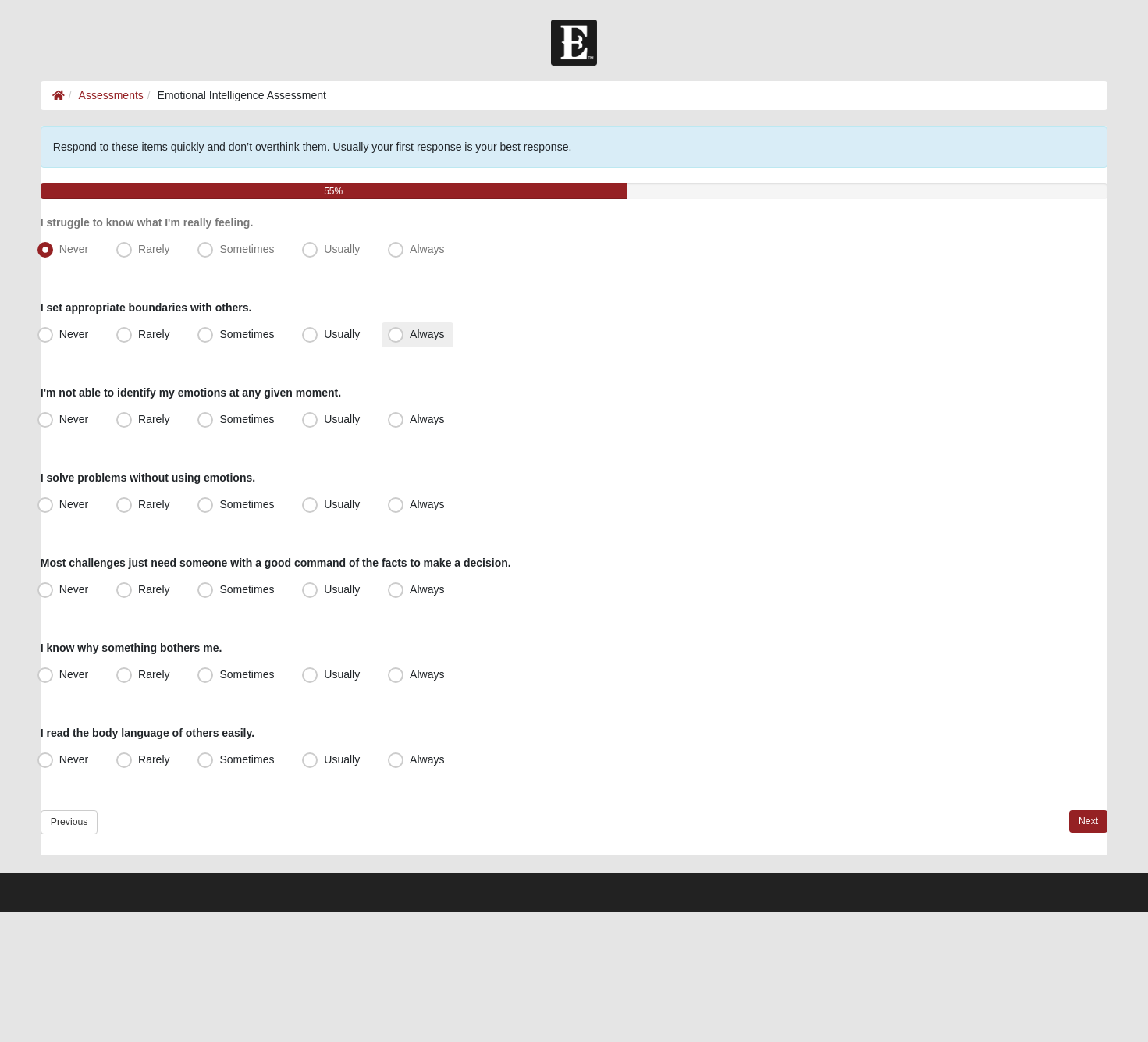
radio input "true"
click at [76, 420] on span "Never" at bounding box center [74, 420] width 29 height 13
click at [54, 420] on input "Never" at bounding box center [48, 419] width 10 height 10
radio input "true"
click at [232, 507] on span "Sometimes" at bounding box center [247, 504] width 55 height 13
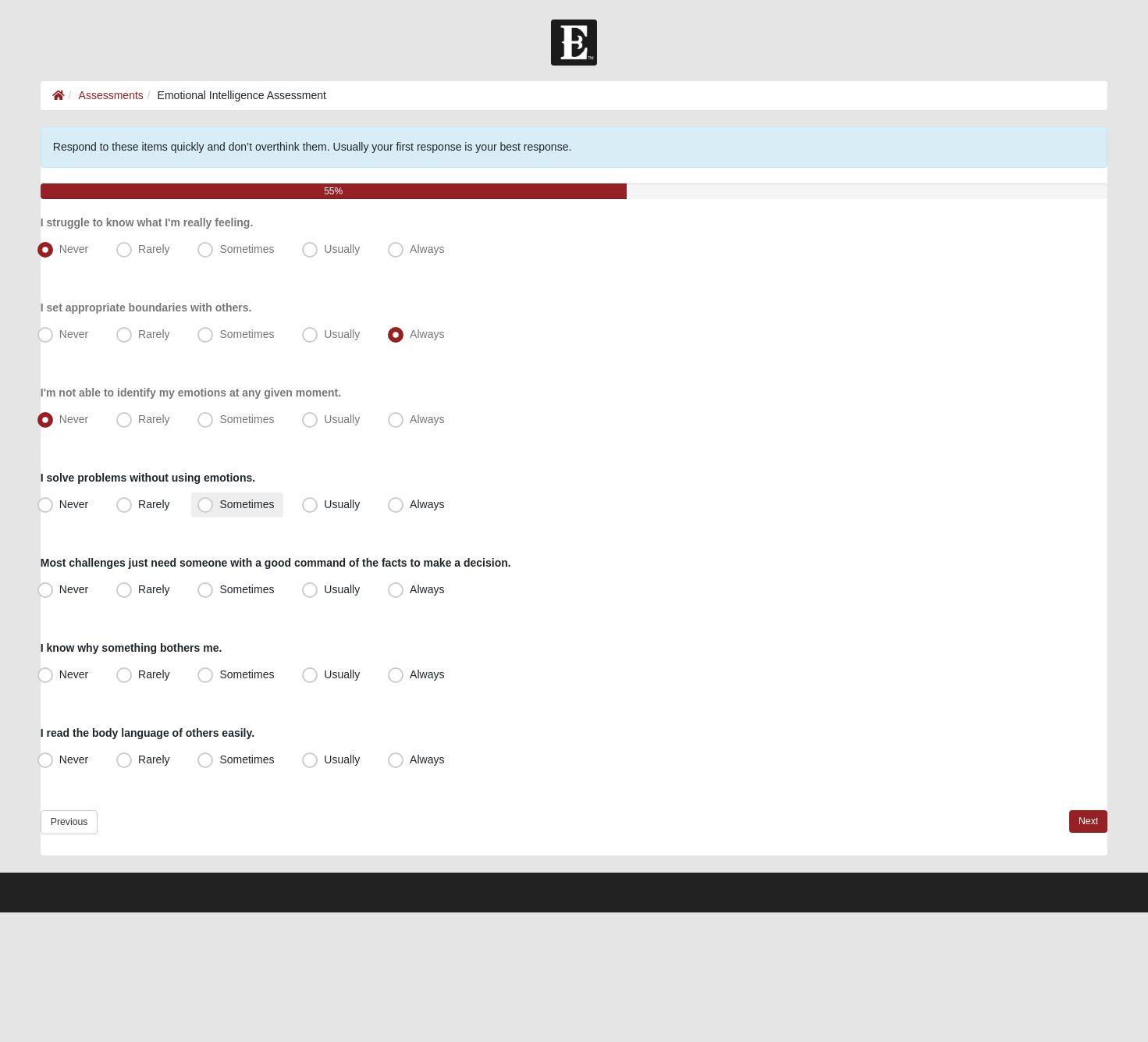
click at [214, 507] on input "Sometimes" at bounding box center [208, 504] width 10 height 10
radio input "true"
click at [428, 595] on label "Always" at bounding box center [417, 590] width 72 height 25
click at [404, 594] on input "Always" at bounding box center [399, 589] width 10 height 10
radio input "true"
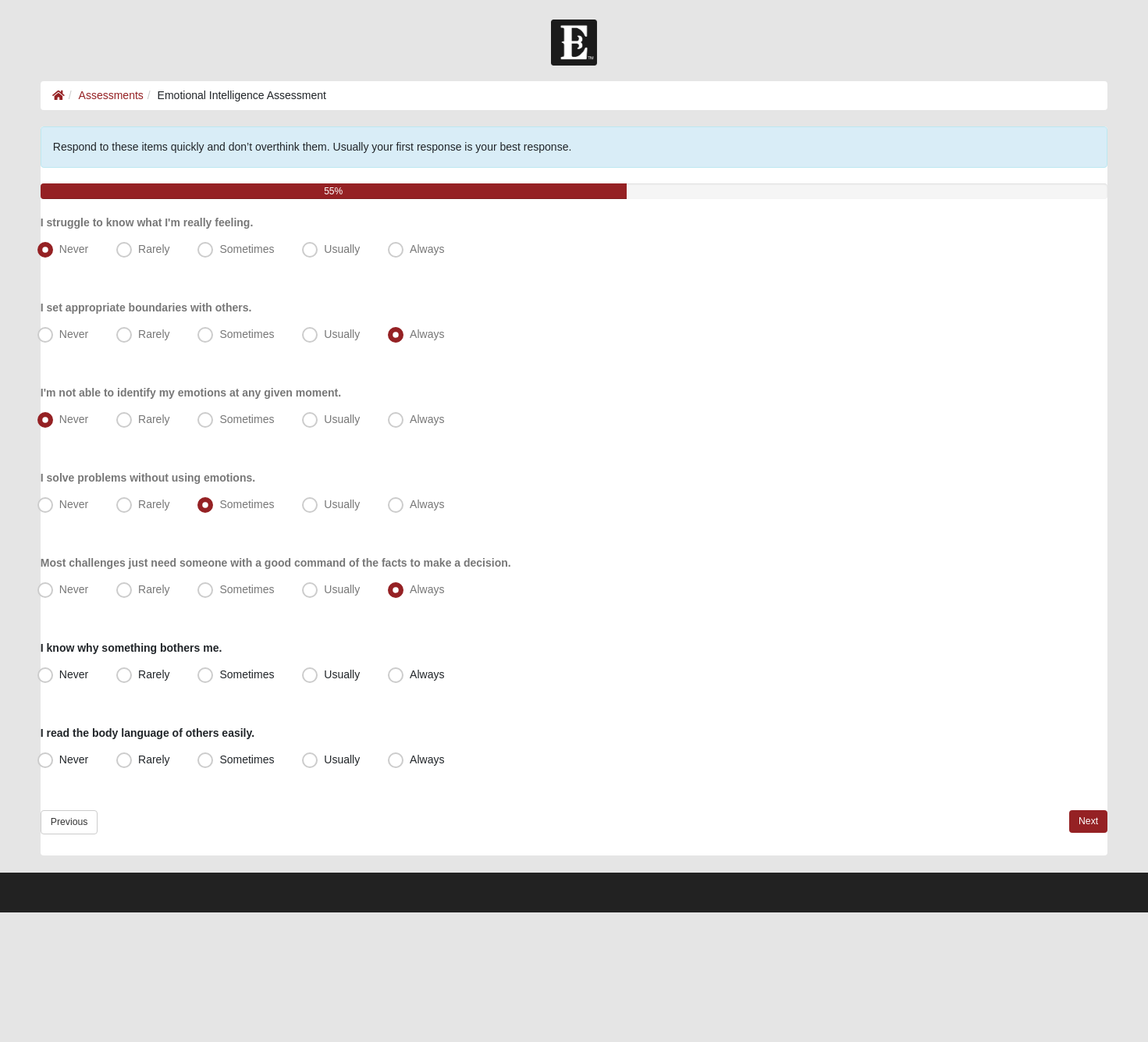
drag, startPoint x: 403, startPoint y: 674, endPoint x: 402, endPoint y: 726, distance: 52.0
click at [410, 674] on span "Always" at bounding box center [427, 674] width 35 height 13
click at [403, 674] on input "Always" at bounding box center [399, 674] width 10 height 10
radio input "true"
click at [408, 769] on label "Always" at bounding box center [417, 759] width 72 height 25
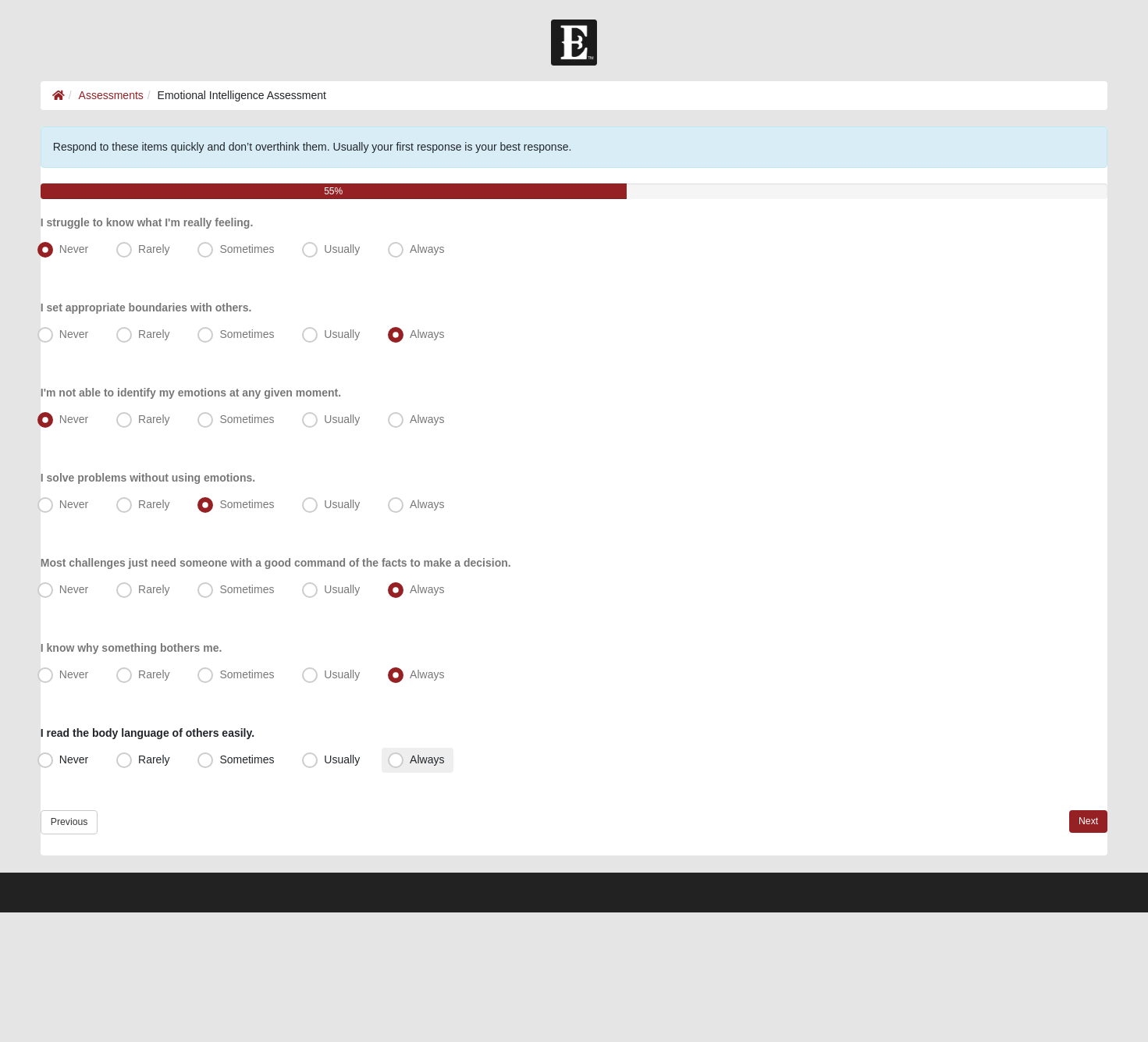
click at [404, 764] on input "Always" at bounding box center [399, 759] width 10 height 10
radio input "true"
click at [1099, 815] on link "Next" at bounding box center [1089, 821] width 38 height 23
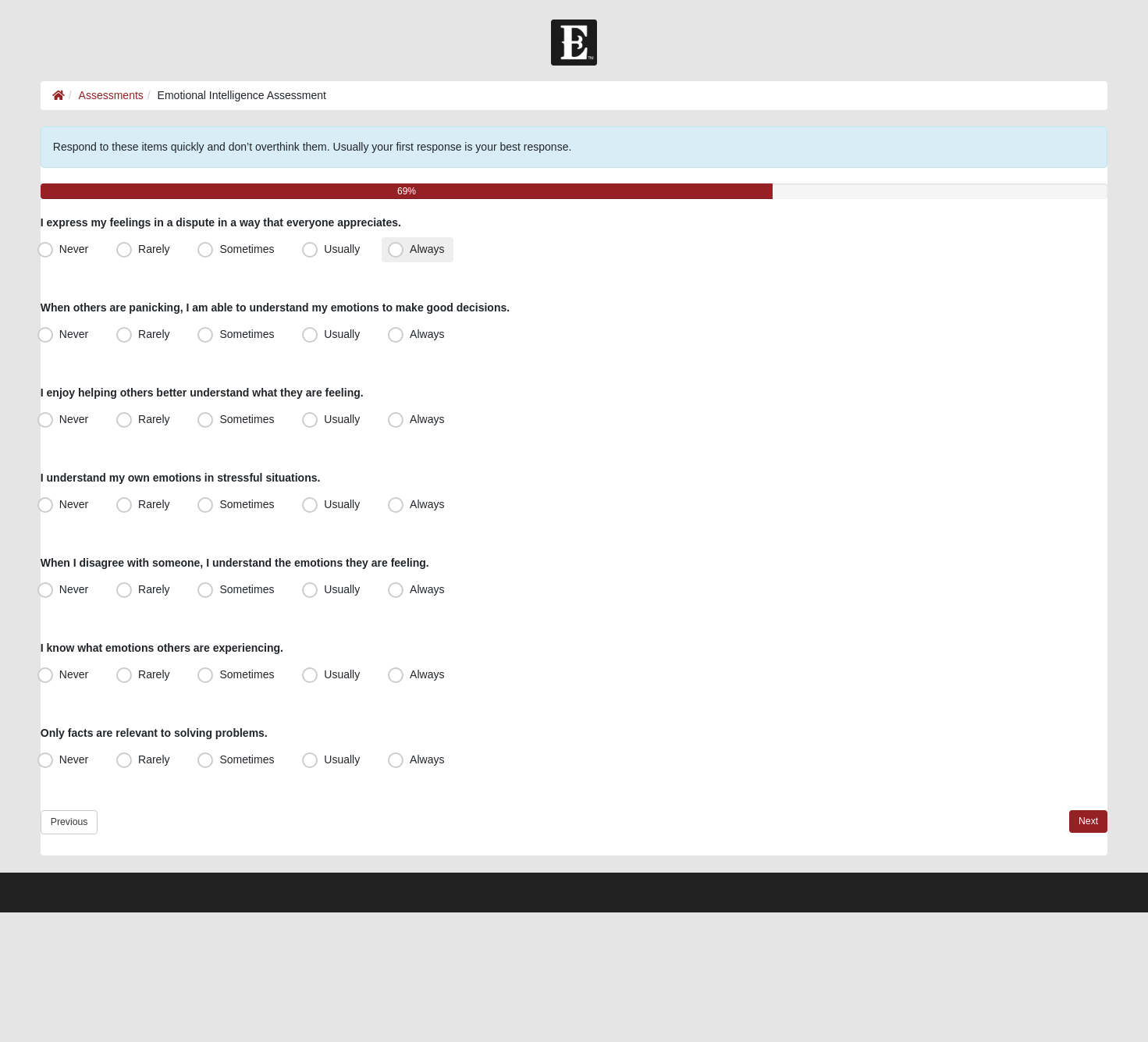
click at [398, 258] on label "Always" at bounding box center [417, 249] width 72 height 25
click at [398, 255] on input "Always" at bounding box center [399, 248] width 10 height 10
radio input "true"
click at [404, 339] on label "Always" at bounding box center [417, 334] width 72 height 25
click at [404, 339] on input "Always" at bounding box center [399, 334] width 10 height 10
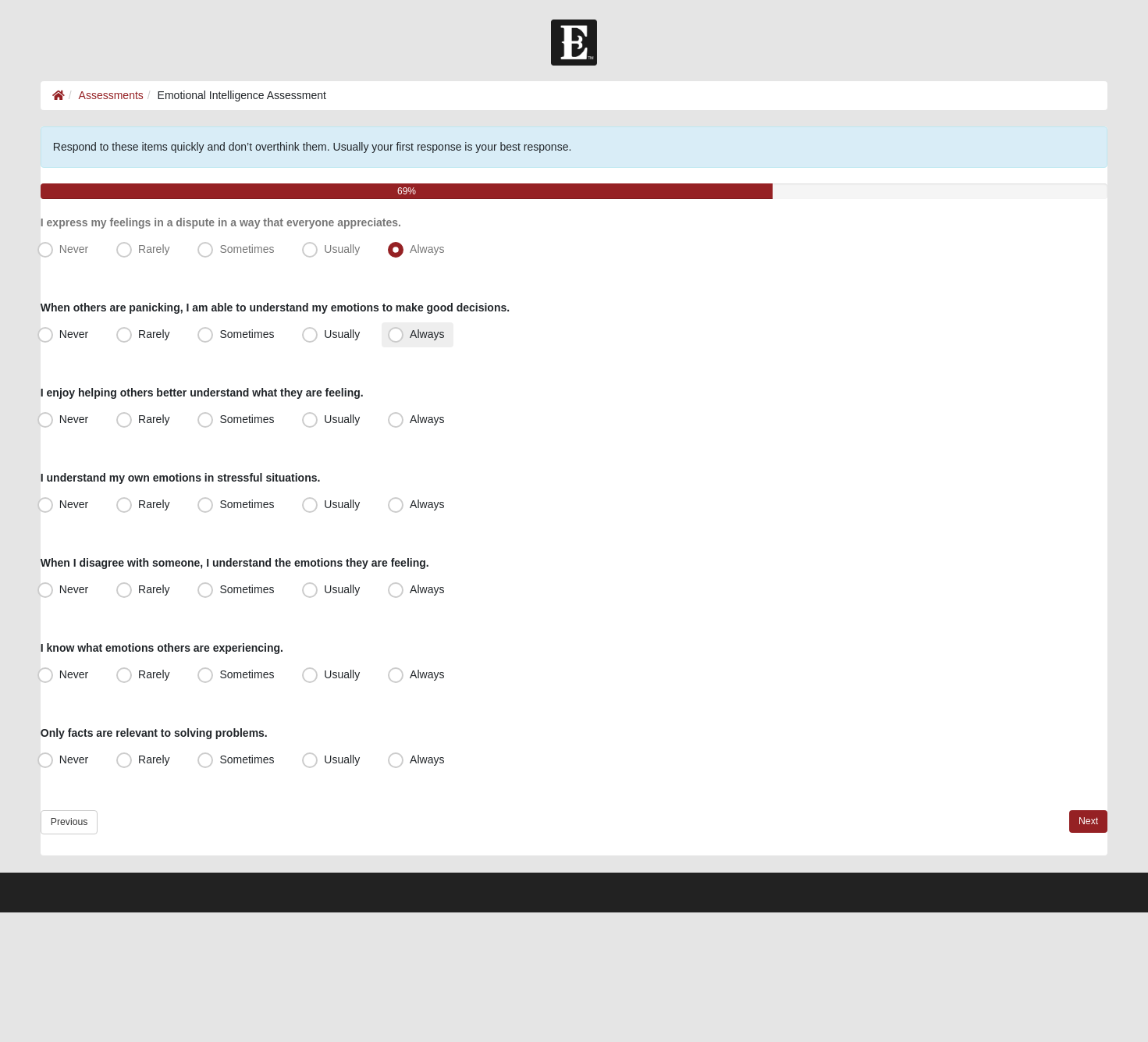
radio input "true"
click at [410, 422] on span "Always" at bounding box center [427, 420] width 35 height 13
click at [397, 422] on input "Always" at bounding box center [399, 419] width 10 height 10
radio input "true"
click at [401, 492] on label "Always" at bounding box center [417, 504] width 72 height 25
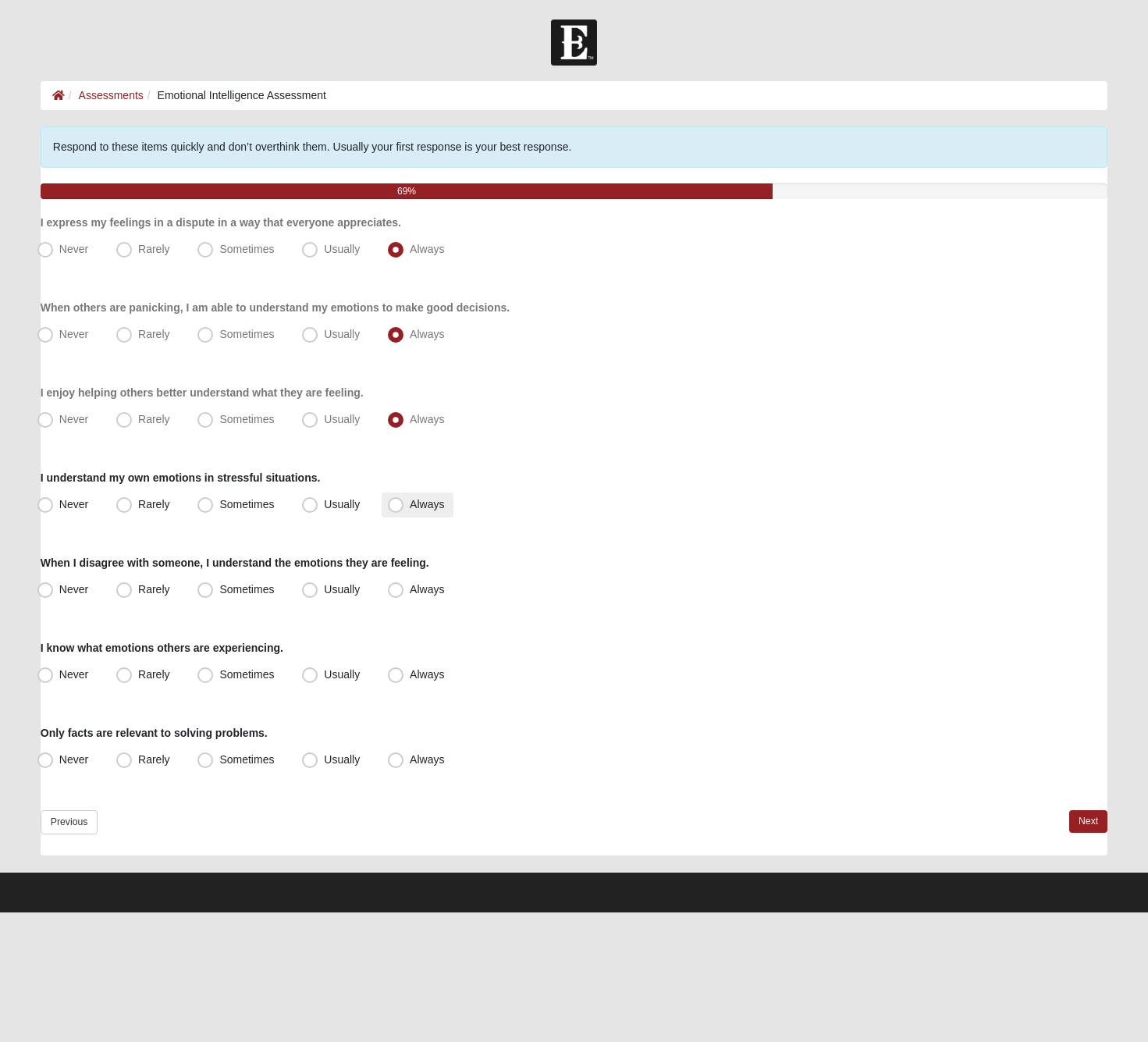
click at [401, 500] on input "Always" at bounding box center [399, 504] width 10 height 10
radio input "true"
click at [411, 600] on label "Always" at bounding box center [417, 590] width 72 height 25
click at [404, 594] on input "Always" at bounding box center [399, 589] width 10 height 10
radio input "true"
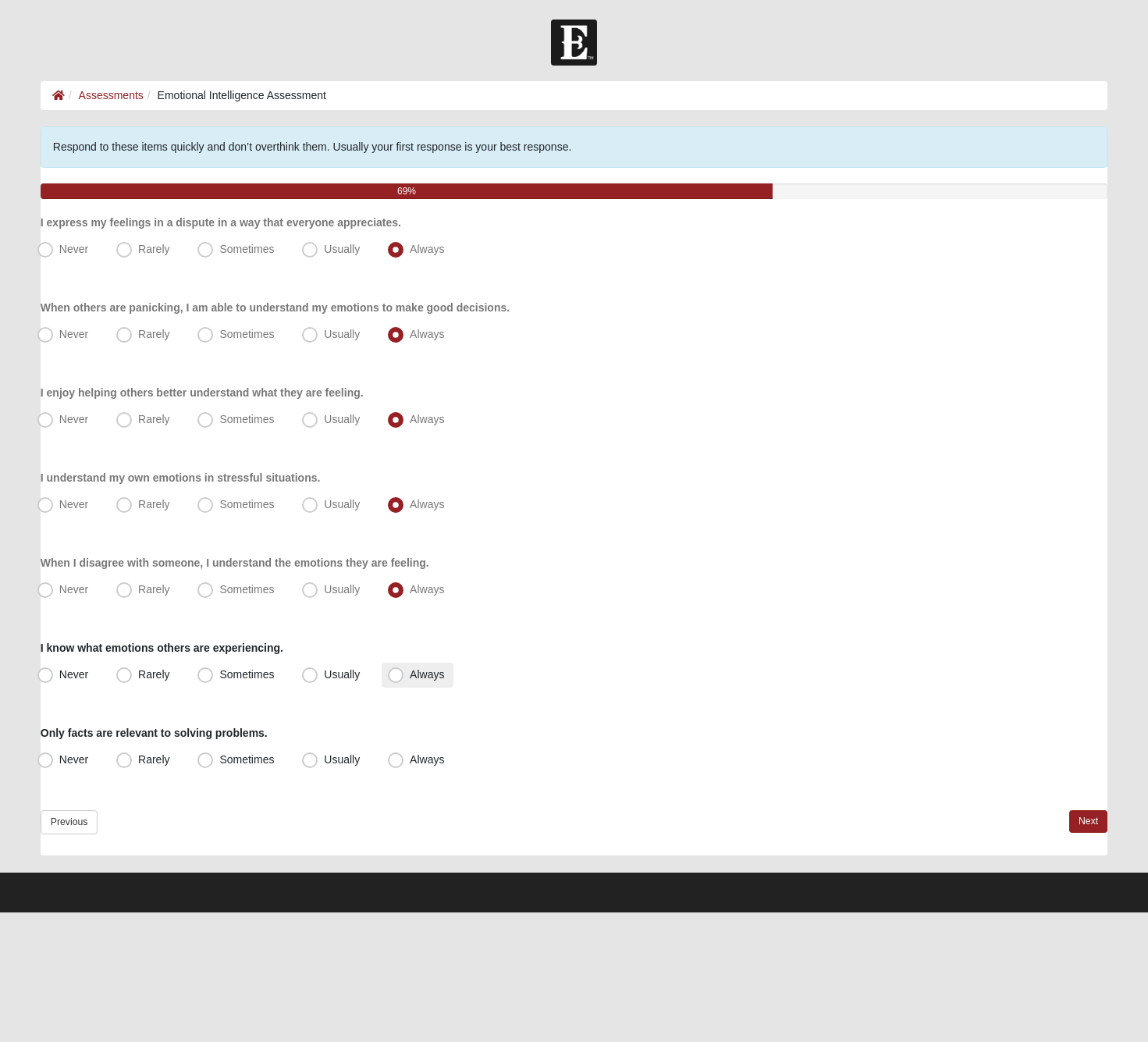
click at [420, 682] on label "Always" at bounding box center [417, 674] width 72 height 25
click at [404, 680] on input "Always" at bounding box center [399, 674] width 10 height 10
radio input "true"
click at [429, 763] on span "Always" at bounding box center [427, 759] width 35 height 13
click at [404, 763] on input "Always" at bounding box center [399, 759] width 10 height 10
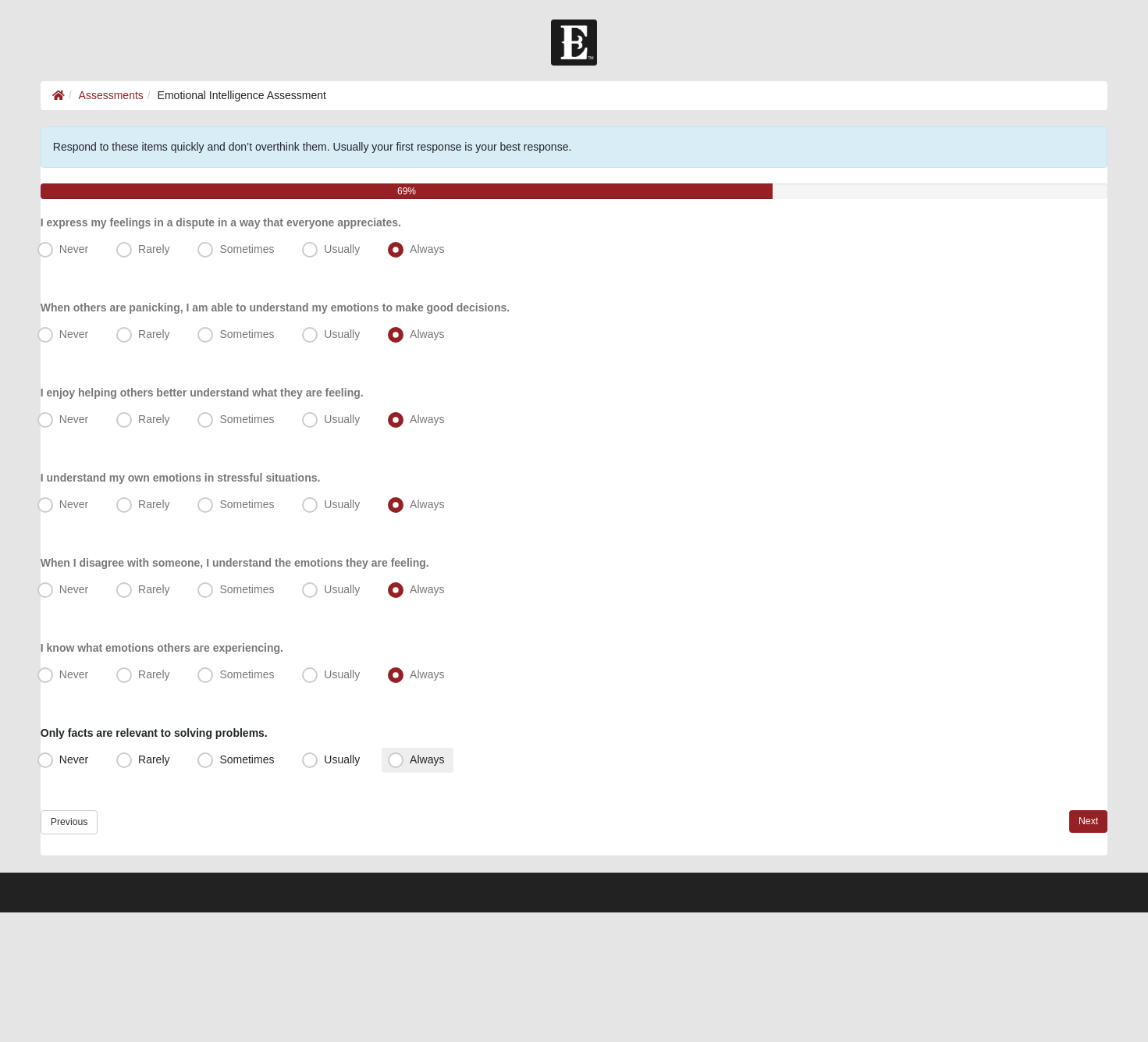
radio input "true"
click at [1075, 822] on link "Next" at bounding box center [1089, 821] width 38 height 23
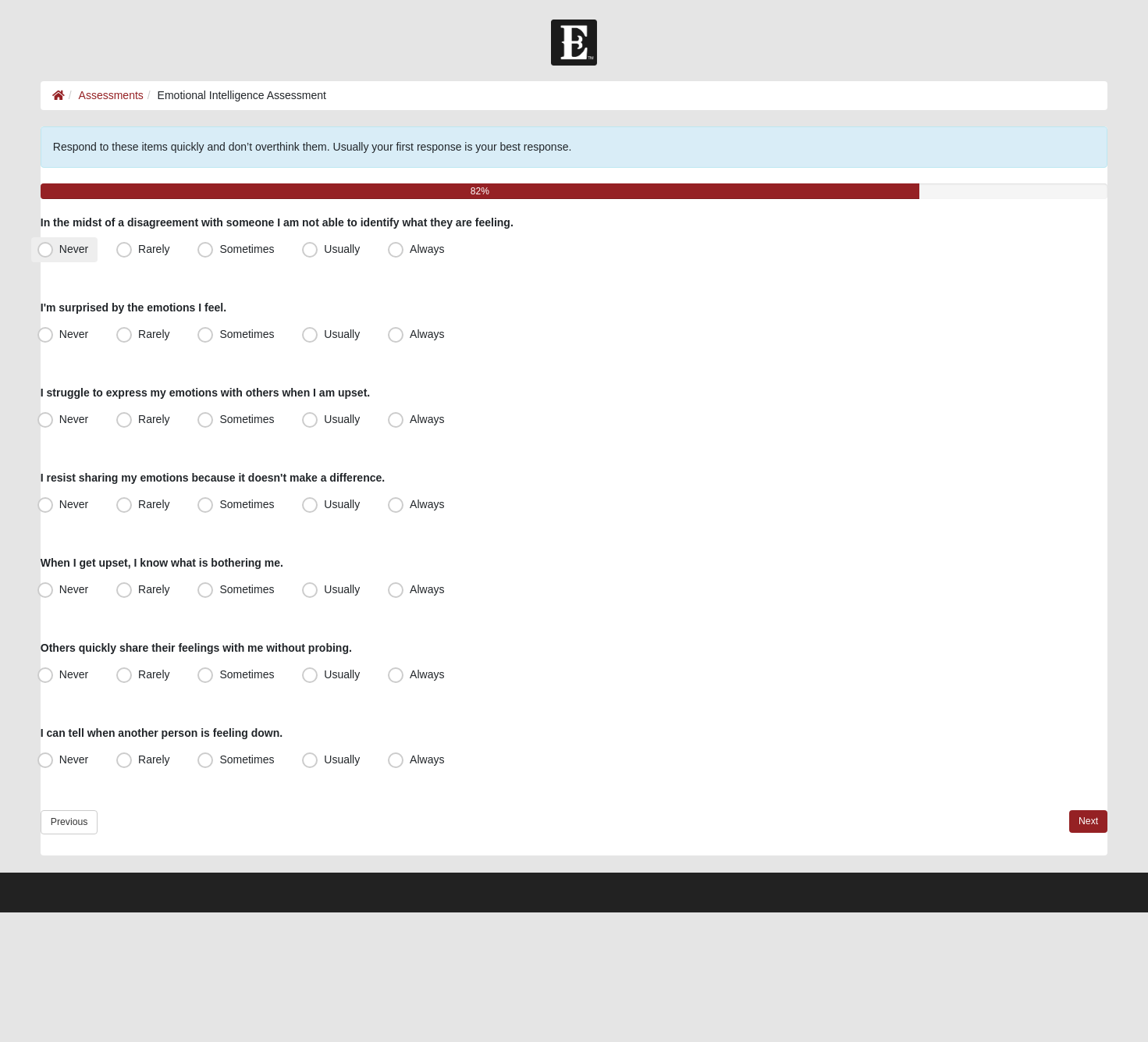
click at [81, 257] on label "Never" at bounding box center [64, 249] width 66 height 25
click at [54, 255] on input "Never" at bounding box center [48, 248] width 10 height 10
radio input "true"
click at [79, 328] on span "Never" at bounding box center [74, 334] width 29 height 13
click at [54, 329] on input "Never" at bounding box center [48, 334] width 10 height 10
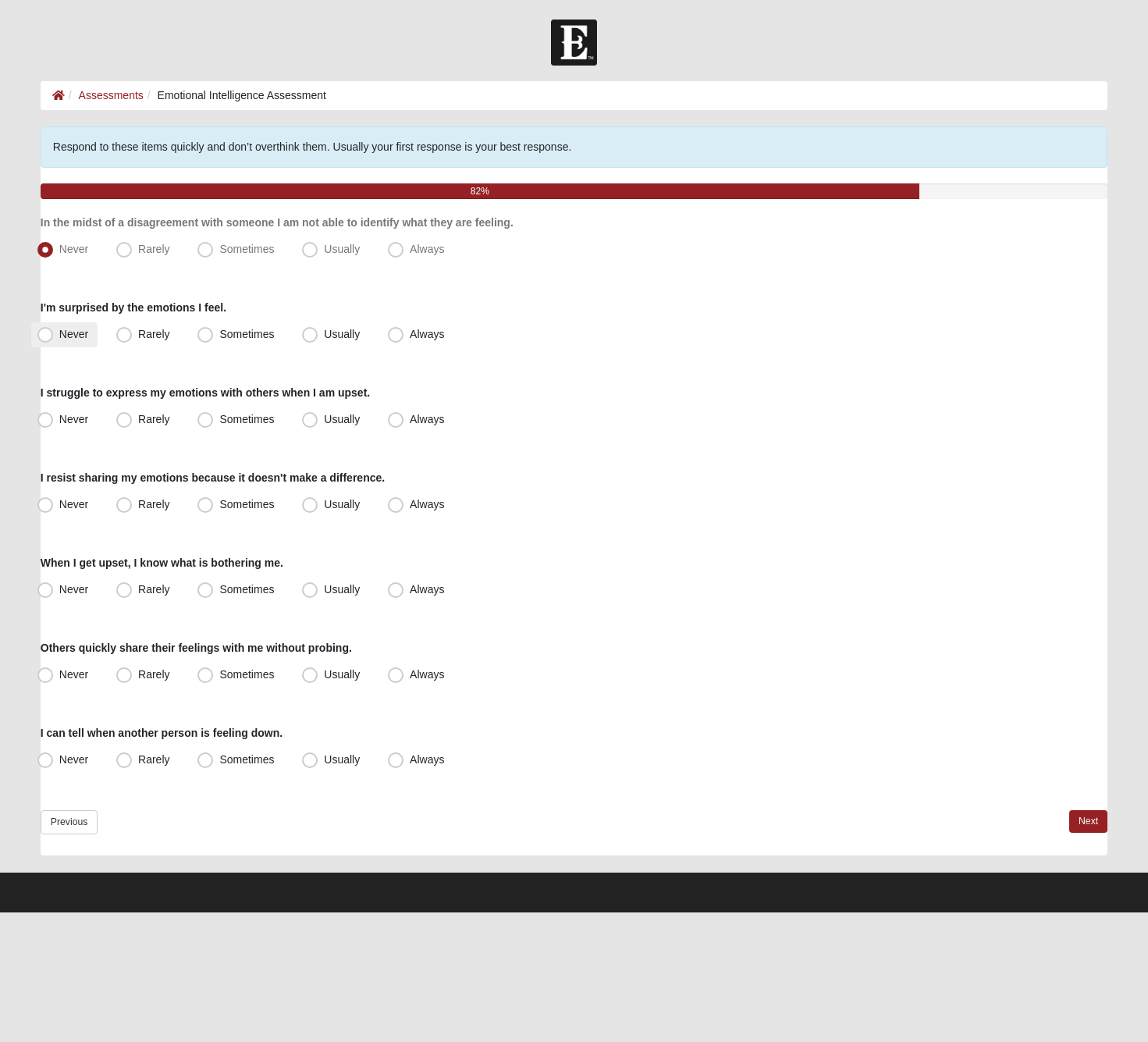
radio input "true"
click at [85, 418] on span "Never" at bounding box center [74, 420] width 29 height 13
click at [54, 418] on input "Never" at bounding box center [48, 419] width 10 height 10
radio input "true"
click at [410, 502] on span "Always" at bounding box center [427, 504] width 35 height 13
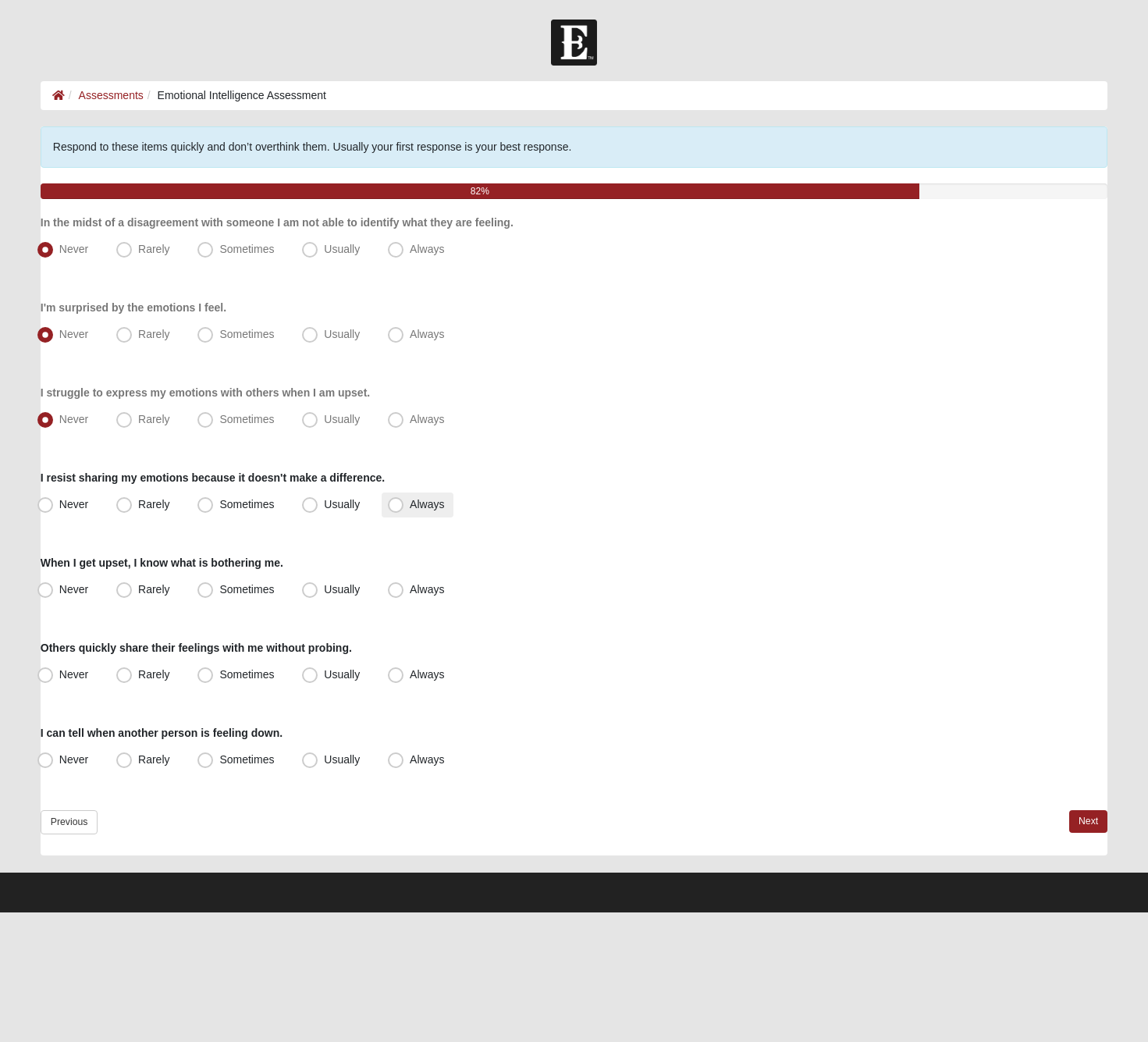
click at [402, 502] on input "Always" at bounding box center [399, 504] width 10 height 10
radio input "true"
click at [78, 506] on span "Never" at bounding box center [74, 504] width 29 height 13
click at [54, 506] on input "Never" at bounding box center [48, 504] width 10 height 10
radio input "true"
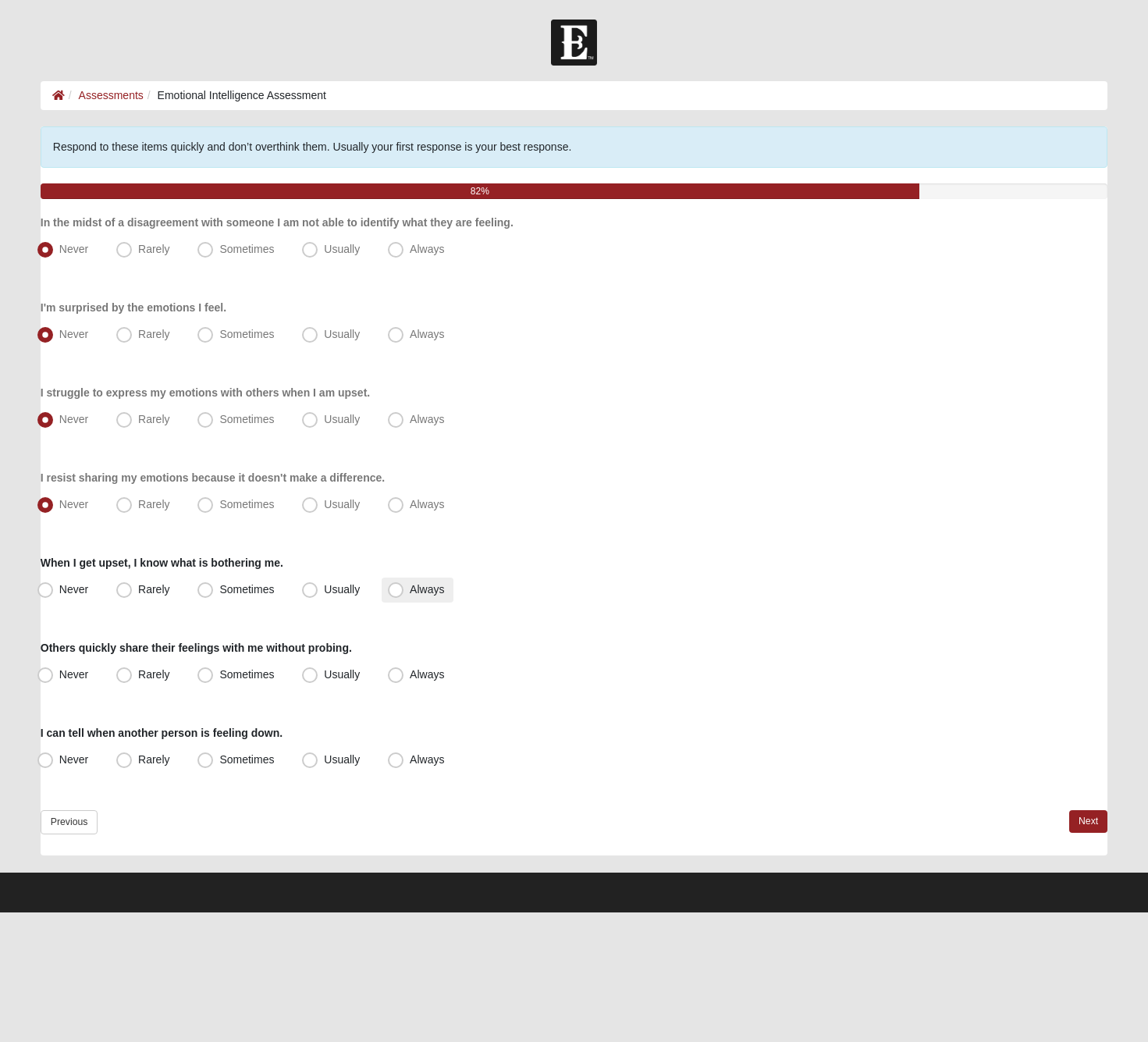
click at [412, 585] on span "Always" at bounding box center [427, 590] width 35 height 13
click at [404, 585] on input "Always" at bounding box center [399, 589] width 10 height 10
radio input "true"
click at [357, 673] on span "Usually" at bounding box center [341, 674] width 36 height 13
click at [319, 673] on input "Usually" at bounding box center [313, 674] width 10 height 10
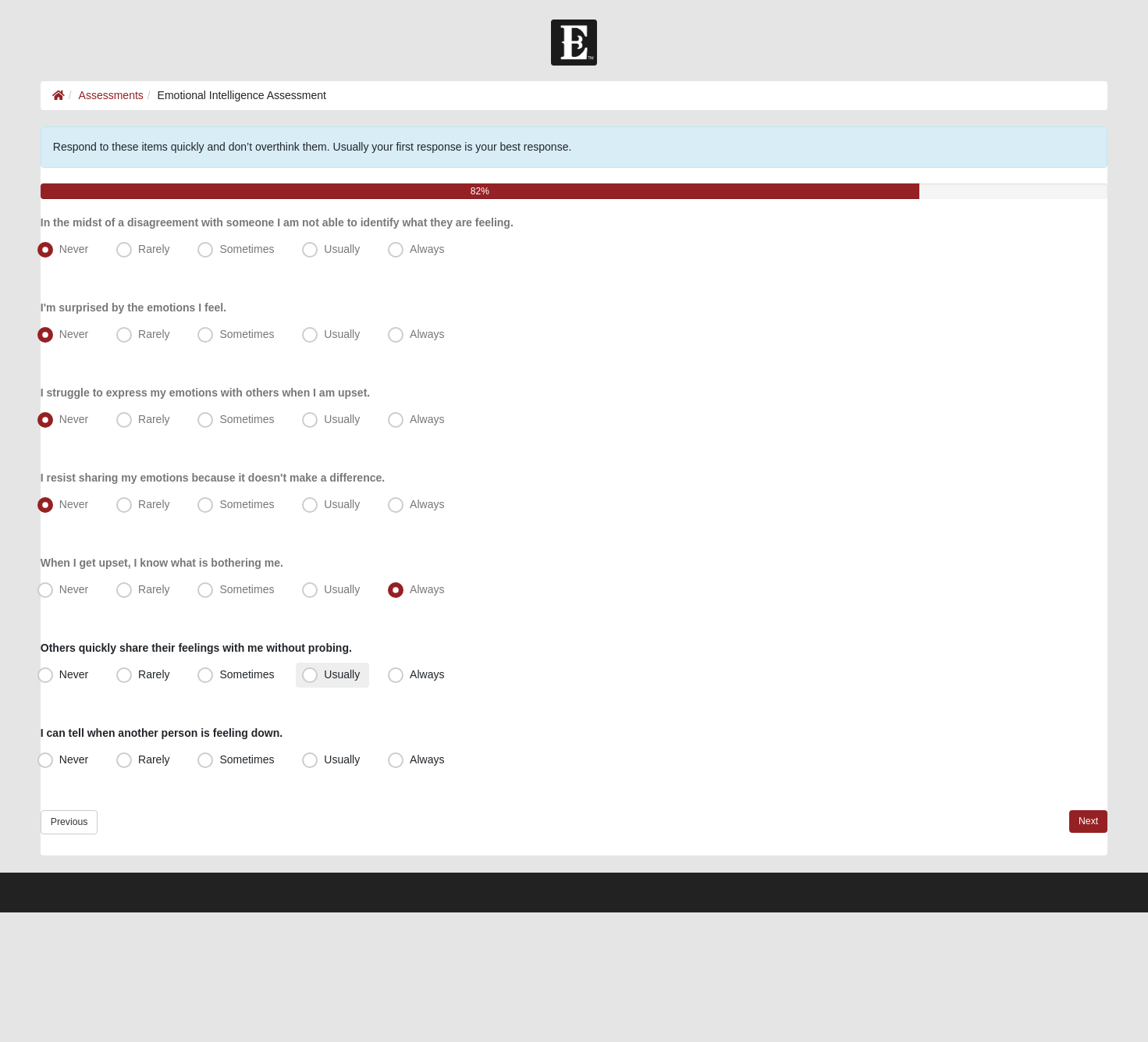
radio input "true"
click at [436, 764] on span "Always" at bounding box center [427, 759] width 35 height 13
click at [404, 764] on input "Always" at bounding box center [399, 759] width 10 height 10
radio input "true"
click at [1098, 822] on link "Next" at bounding box center [1089, 821] width 38 height 23
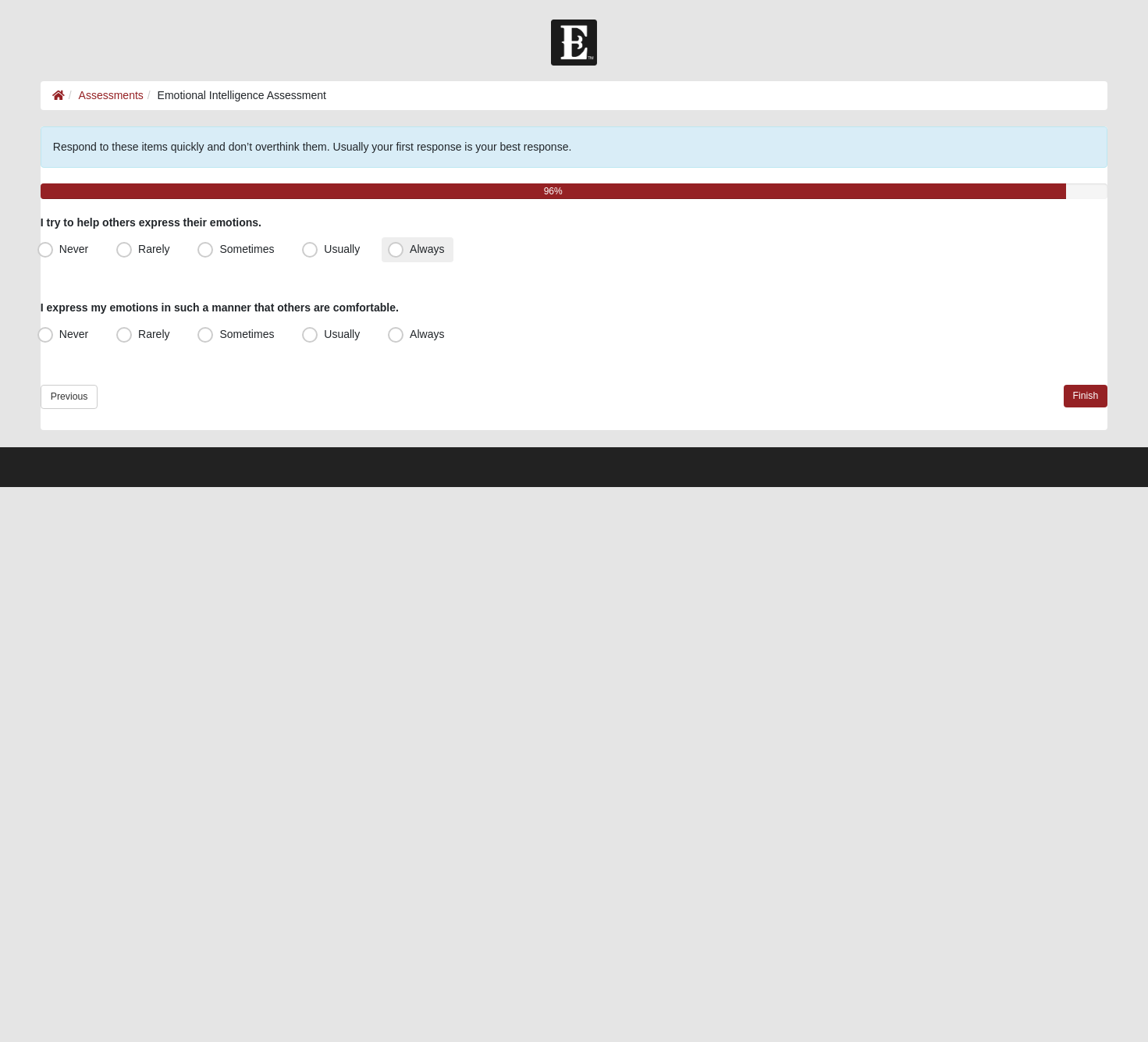
click at [385, 249] on label "Always" at bounding box center [417, 249] width 72 height 25
click at [394, 249] on input "Always" at bounding box center [399, 248] width 10 height 10
radio input "true"
click at [410, 337] on span "Always" at bounding box center [427, 334] width 35 height 13
click at [394, 337] on input "Always" at bounding box center [399, 334] width 10 height 10
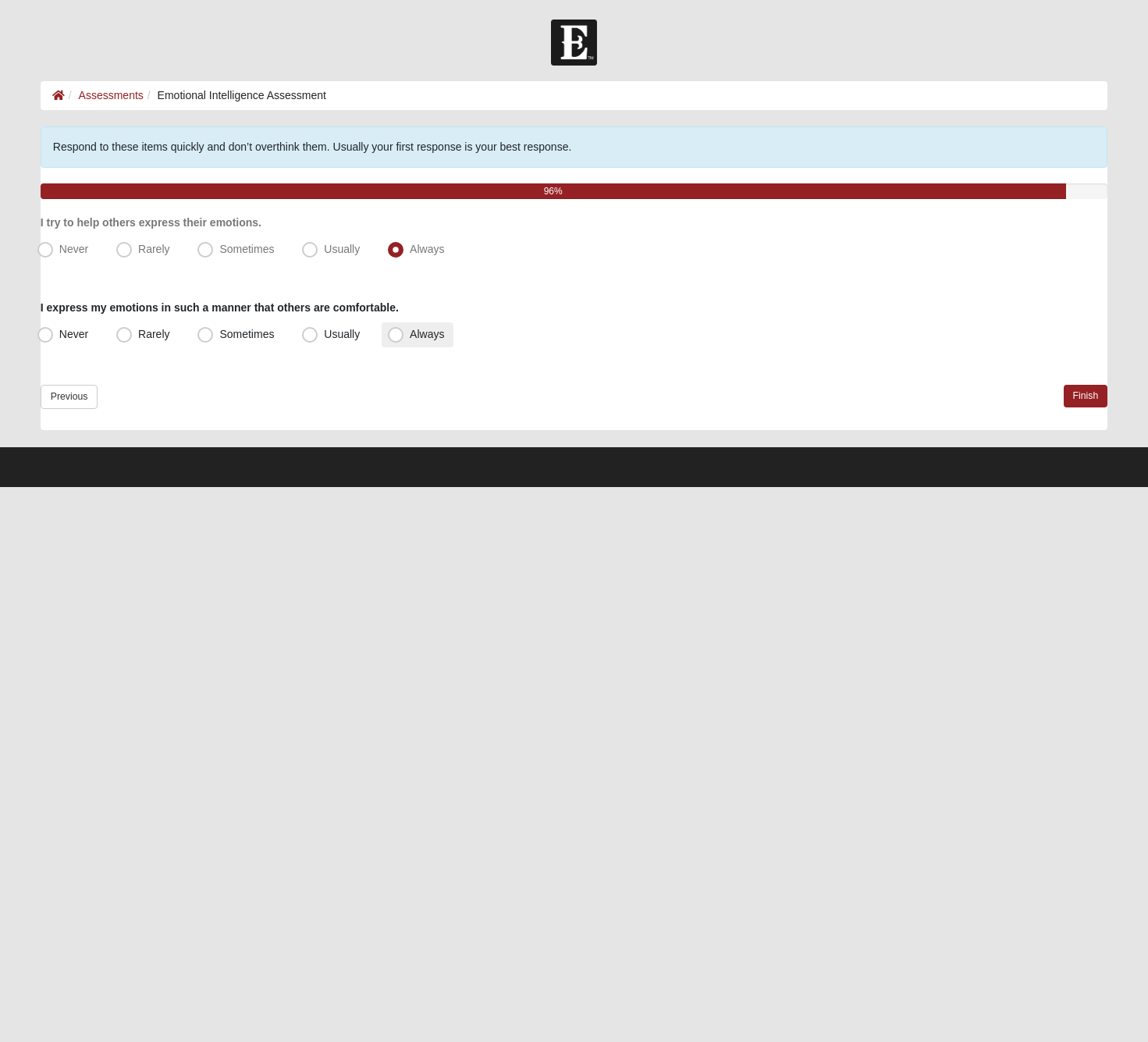
radio input "true"
click at [1096, 400] on link "Finish" at bounding box center [1086, 396] width 45 height 23
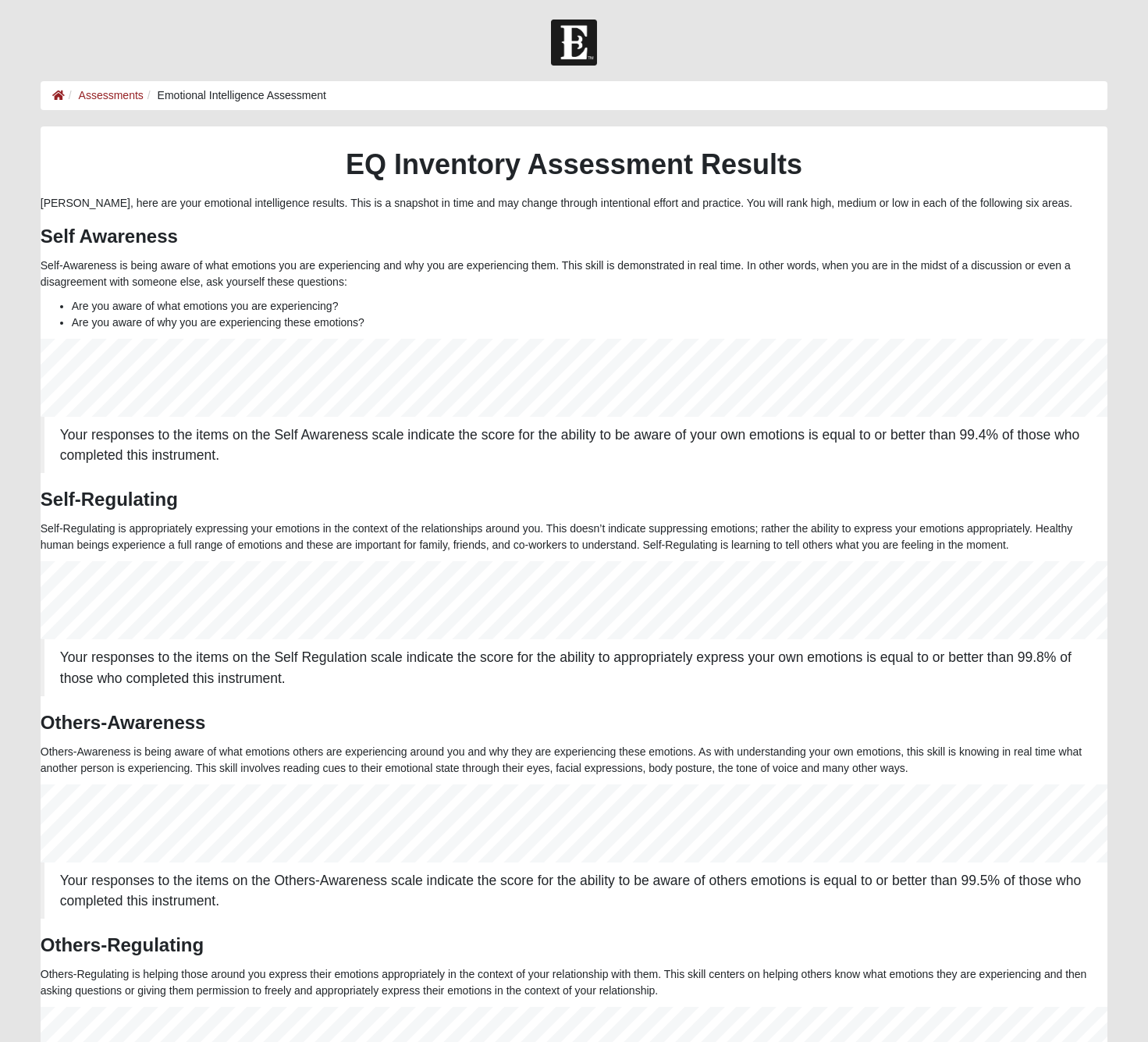
scroll to position [1, 0]
click at [91, 97] on link "Assessments" at bounding box center [111, 95] width 65 height 13
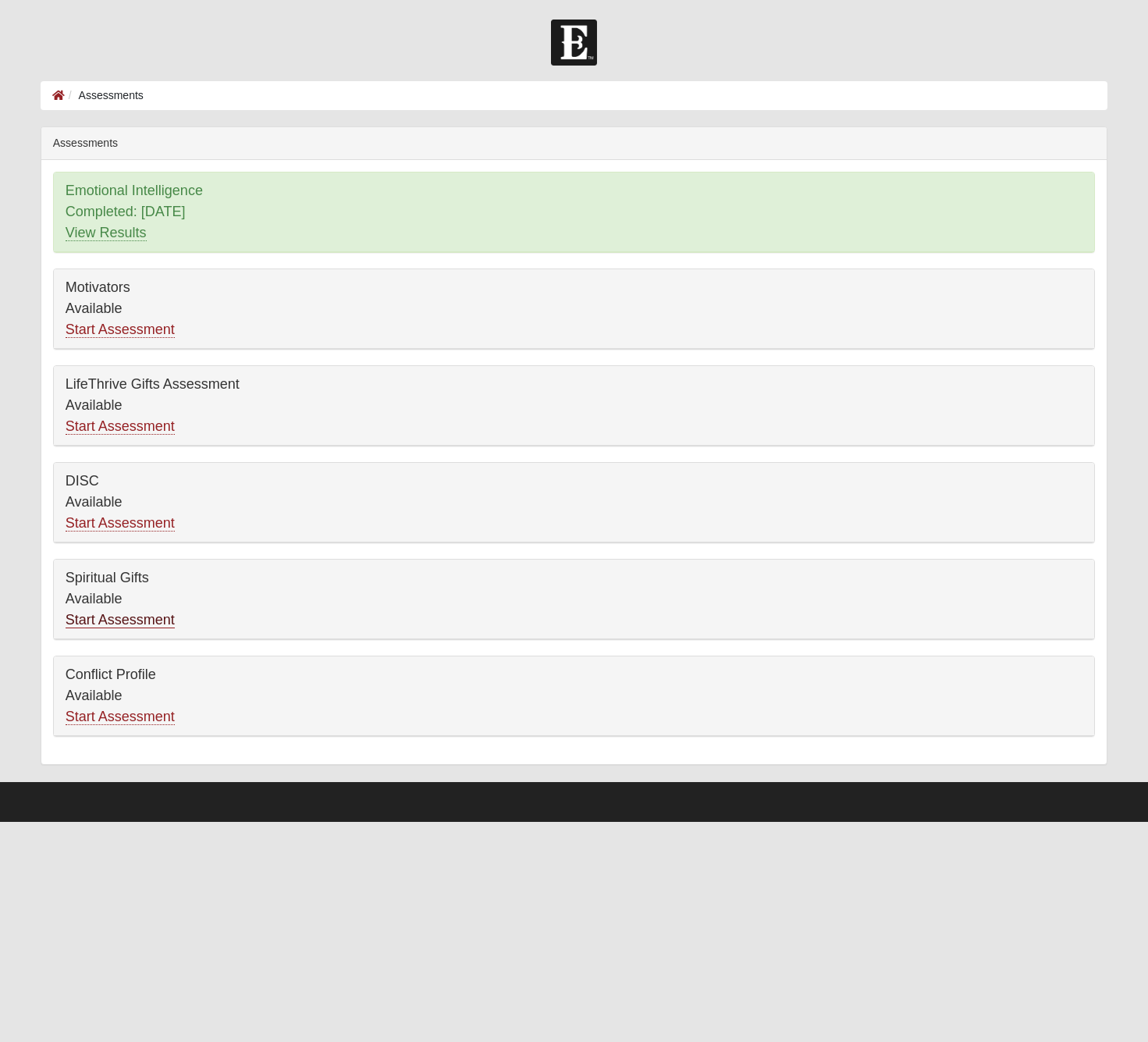
click at [154, 619] on link "Start Assessment" at bounding box center [120, 620] width 109 height 16
click at [149, 718] on link "Start Assessment" at bounding box center [120, 717] width 109 height 16
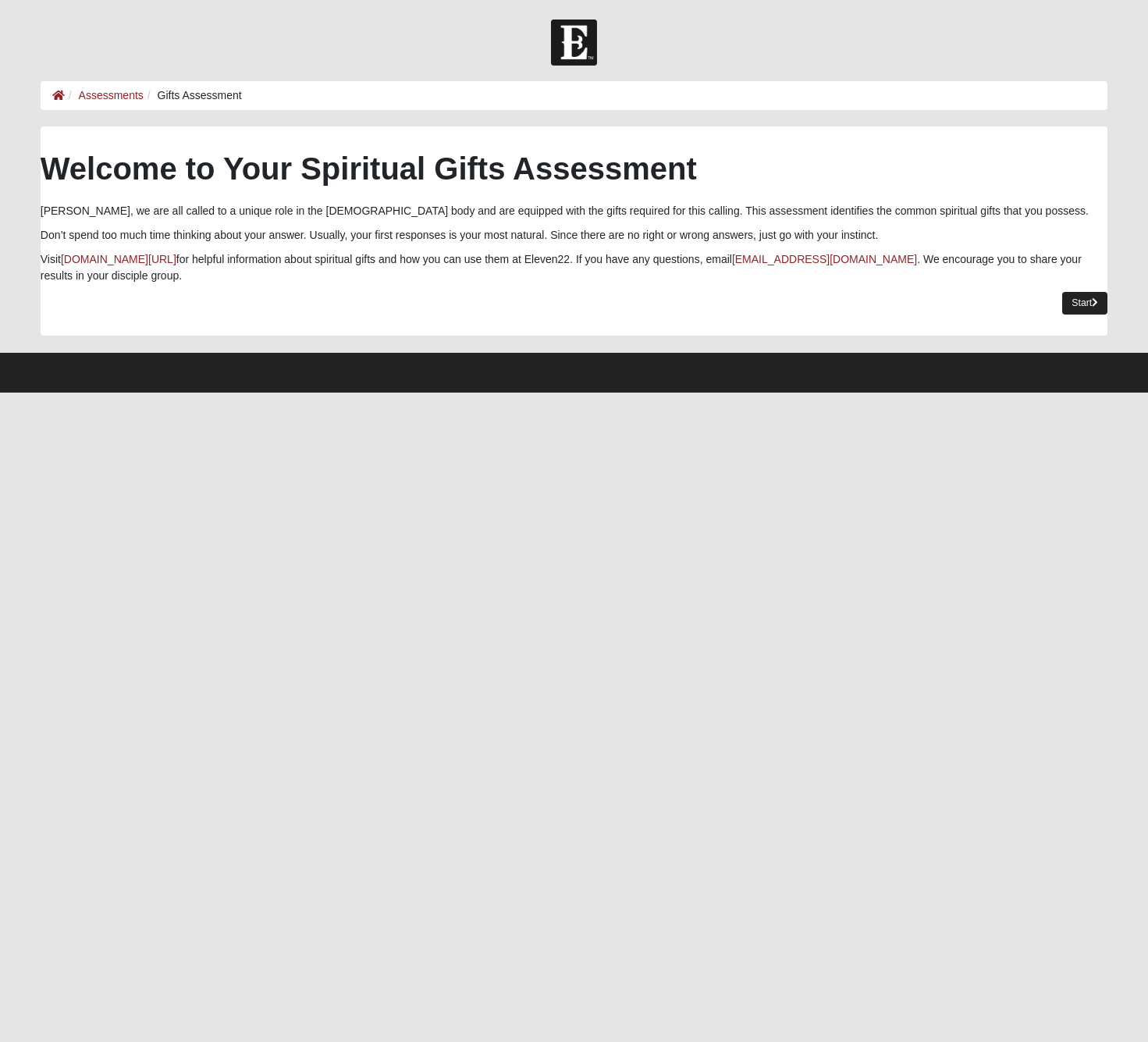
click at [1076, 309] on link "Start" at bounding box center [1085, 303] width 46 height 23
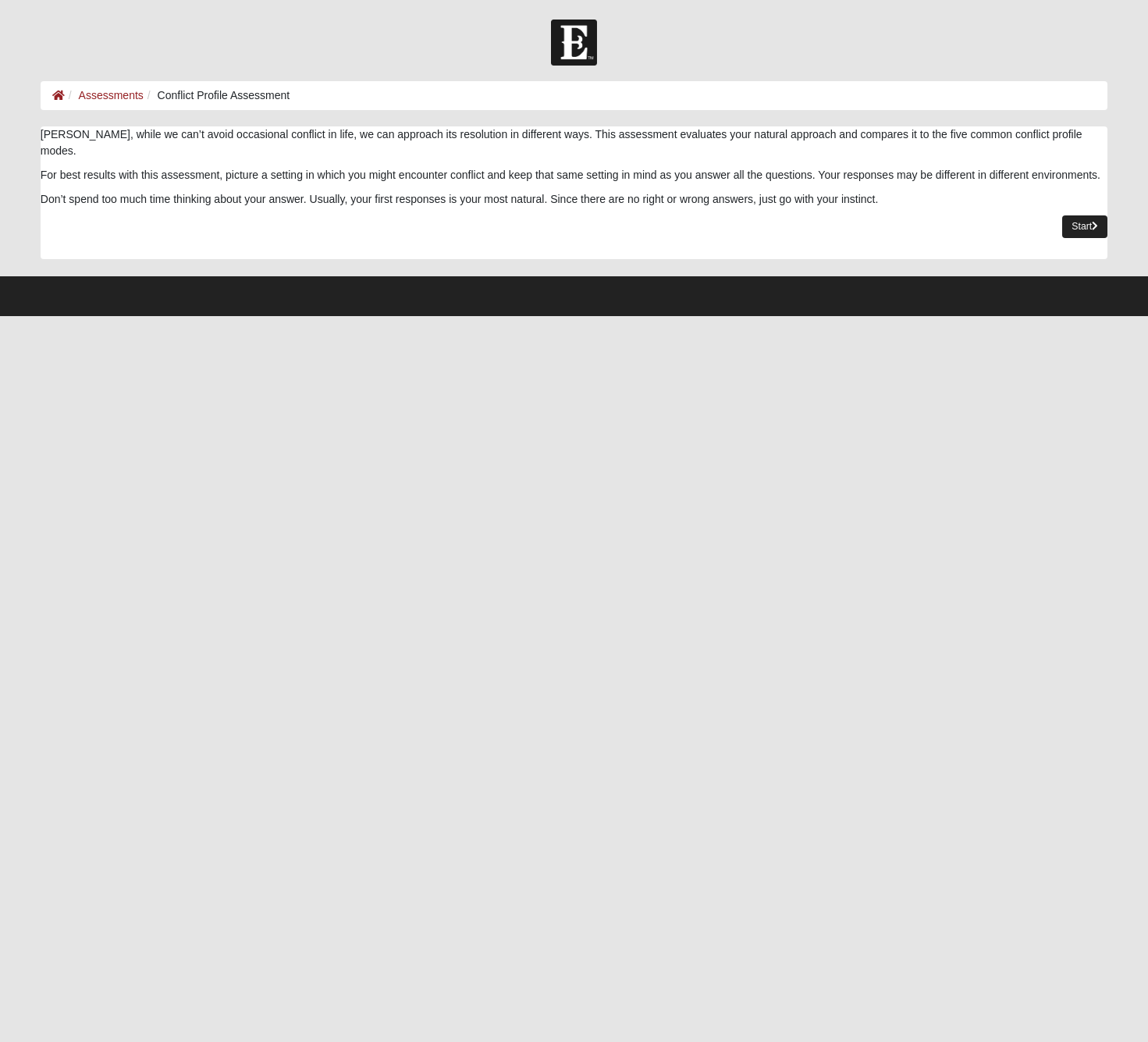
click at [1078, 216] on link "Start" at bounding box center [1085, 227] width 46 height 23
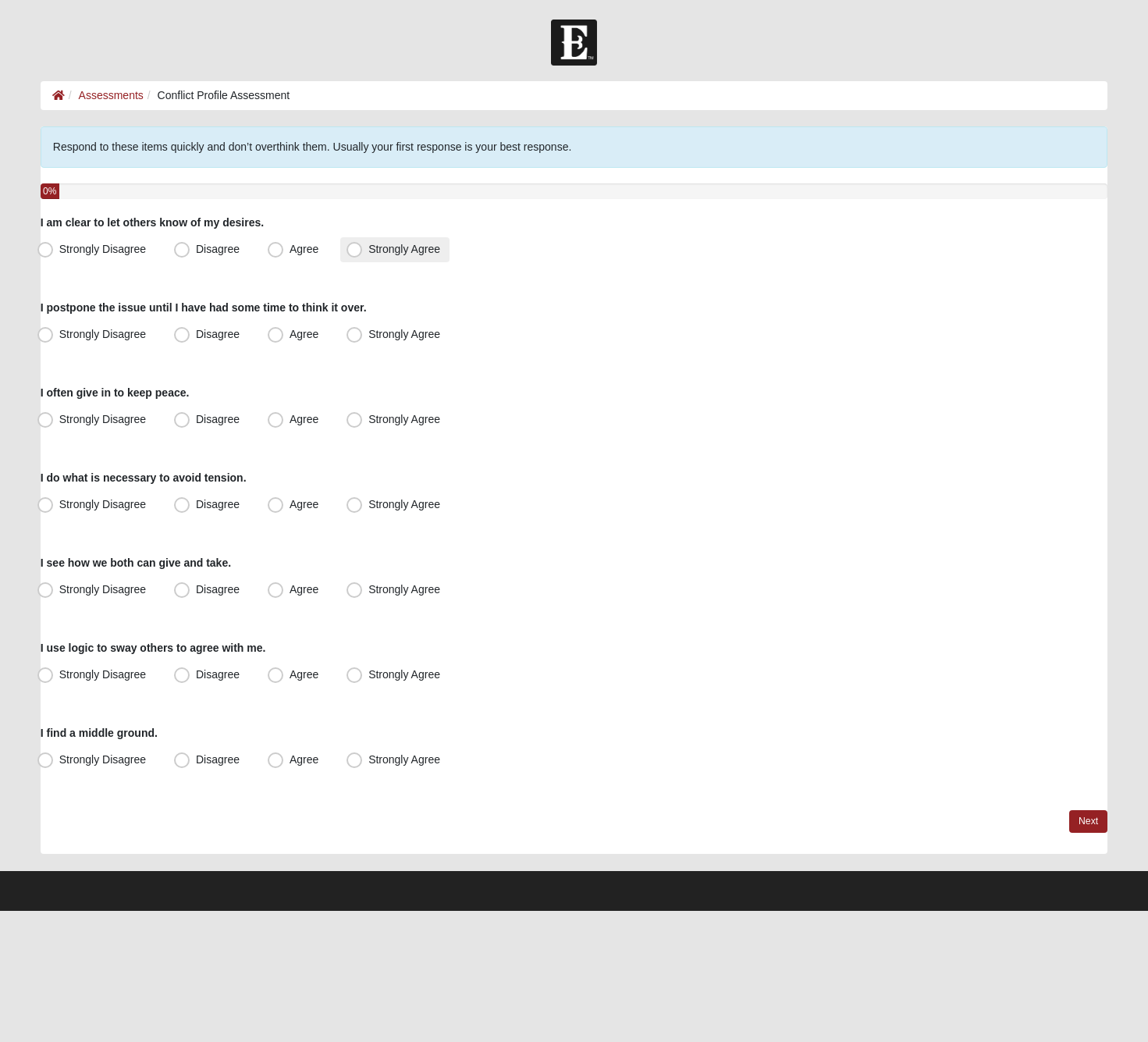
click at [396, 247] on span "Strongly Agree" at bounding box center [404, 249] width 72 height 13
click at [363, 247] on input "Strongly Agree" at bounding box center [358, 248] width 10 height 10
radio input "true"
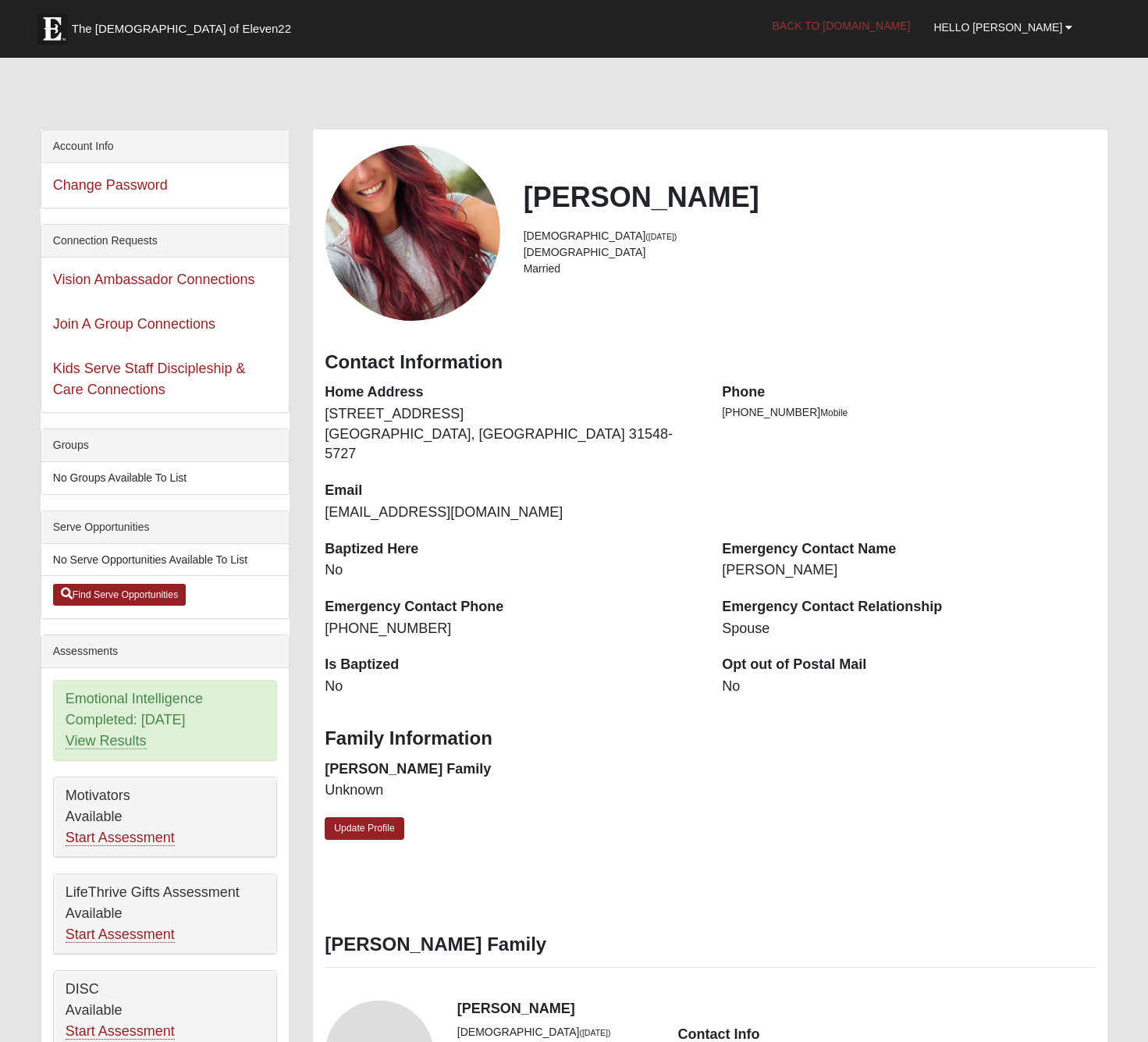
click at [923, 30] on link "Back to [DOMAIN_NAME]" at bounding box center [842, 25] width 162 height 39
